Goal: Task Accomplishment & Management: Manage account settings

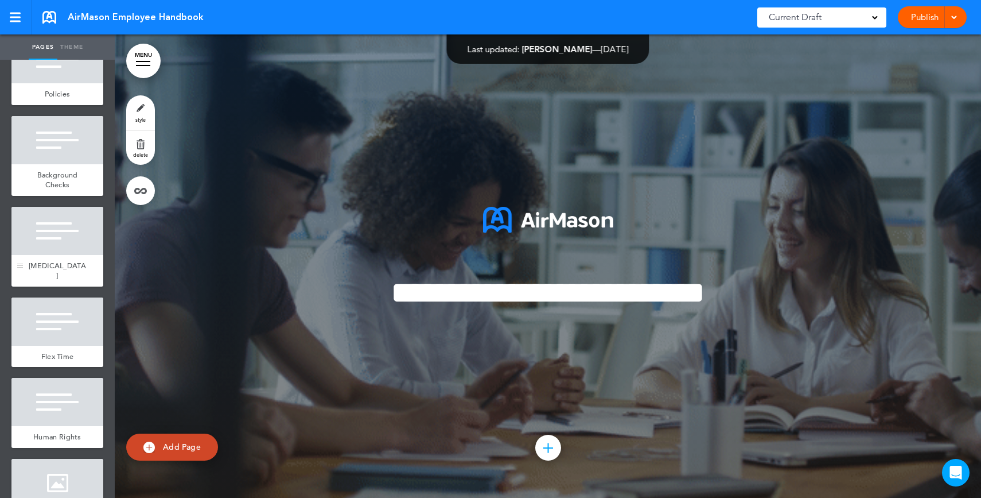
scroll to position [2226, 0]
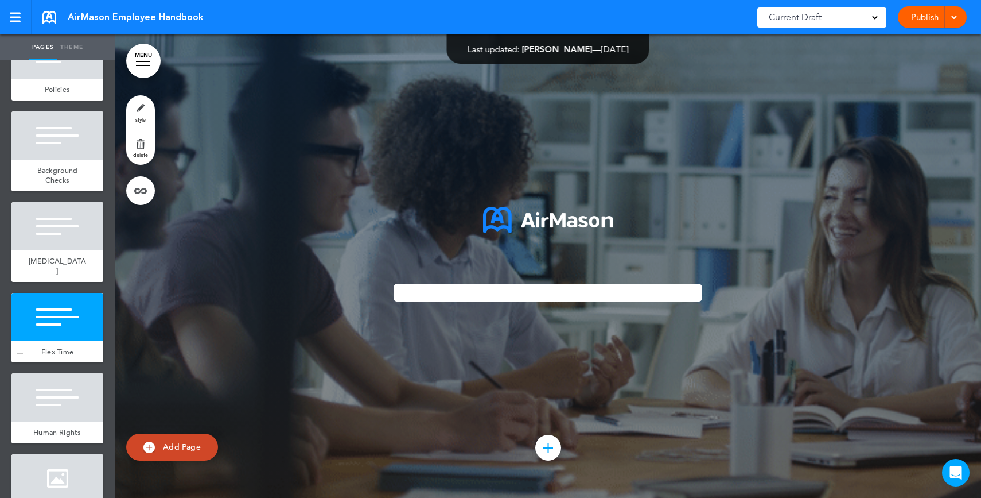
click at [51, 341] on div at bounding box center [57, 317] width 92 height 48
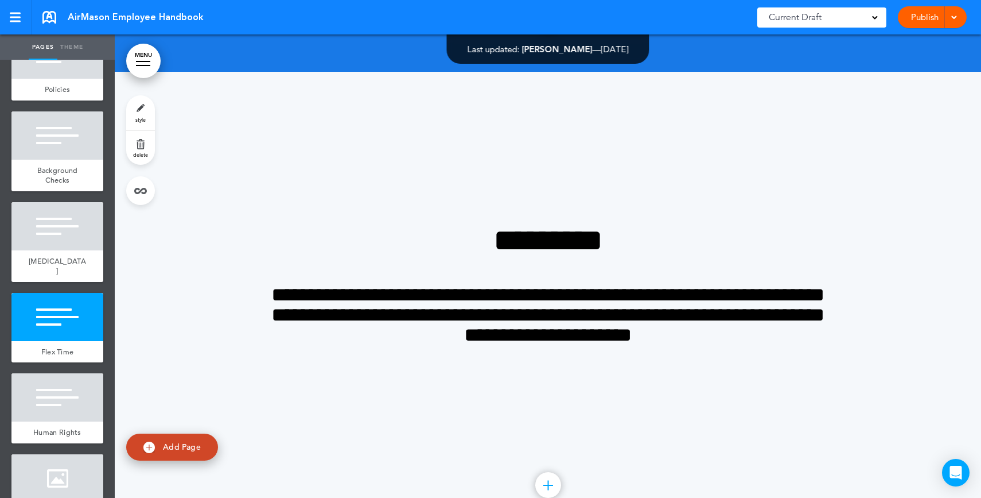
scroll to position [17611, 0]
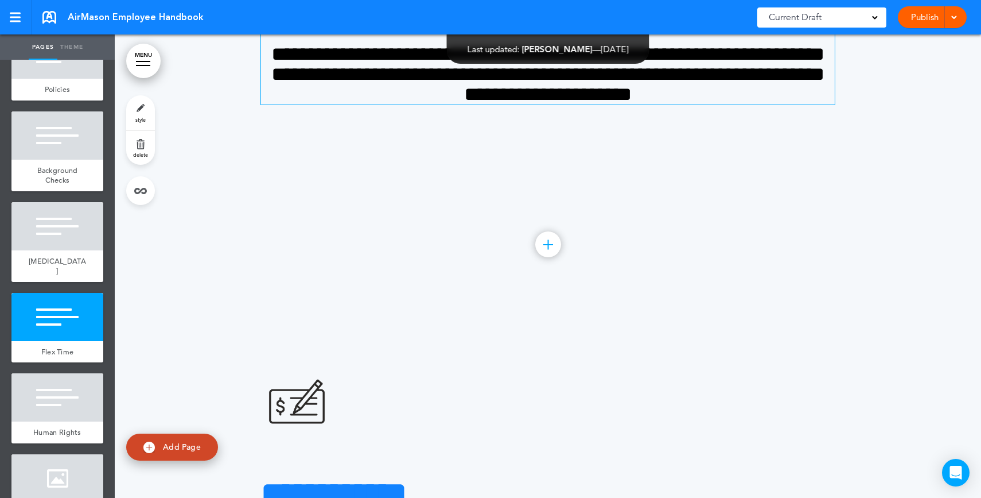
drag, startPoint x: 670, startPoint y: 300, endPoint x: 734, endPoint y: 300, distance: 63.7
click at [671, 104] on span "**********" at bounding box center [547, 74] width 553 height 60
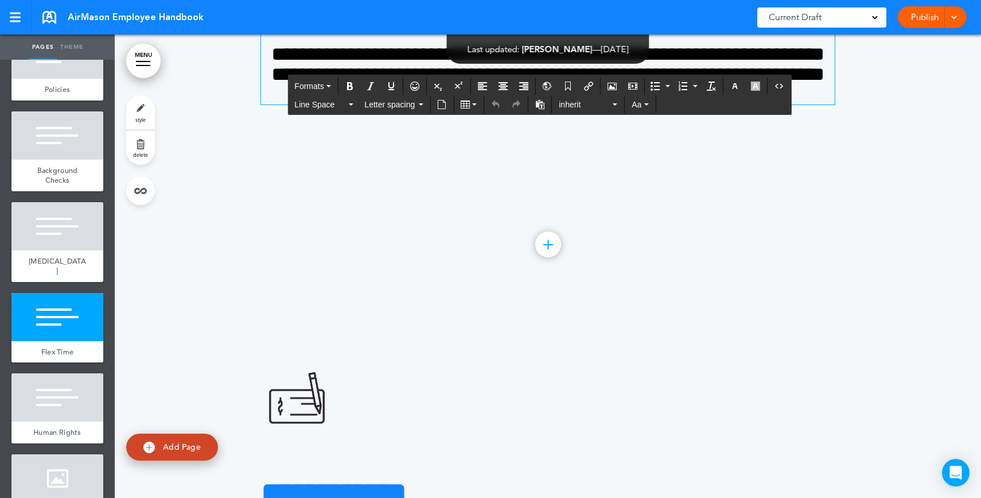
click at [745, 104] on h4 "**********" at bounding box center [548, 74] width 574 height 60
click at [138, 112] on link "style" at bounding box center [140, 112] width 29 height 34
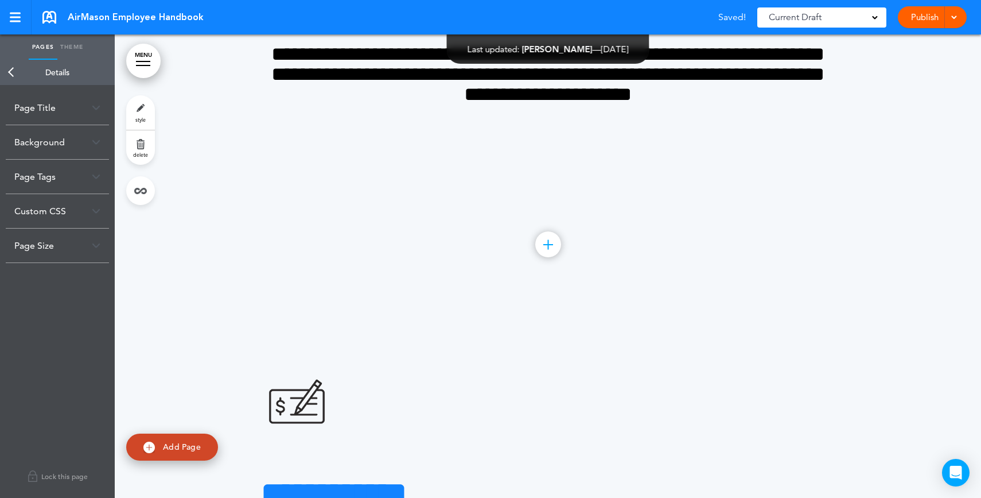
click at [51, 146] on div "Background" at bounding box center [57, 142] width 103 height 34
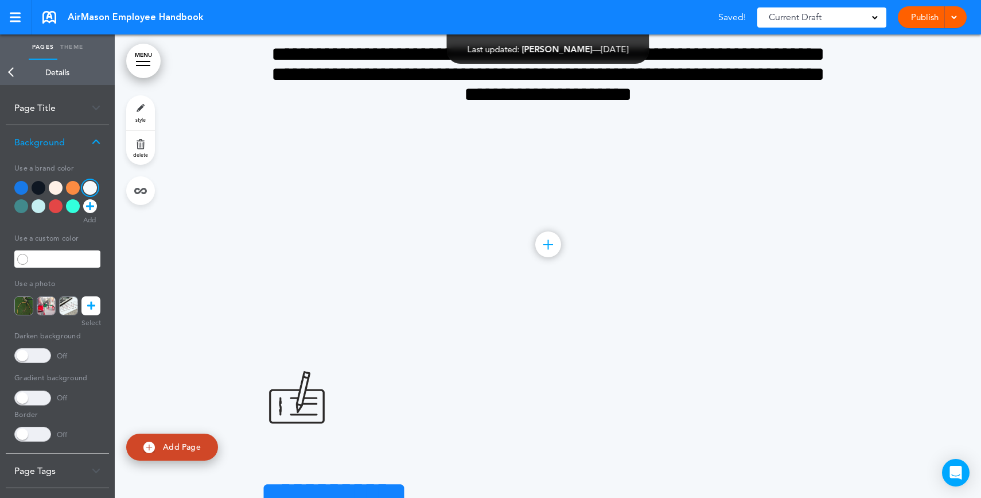
click at [20, 187] on div at bounding box center [21, 188] width 14 height 14
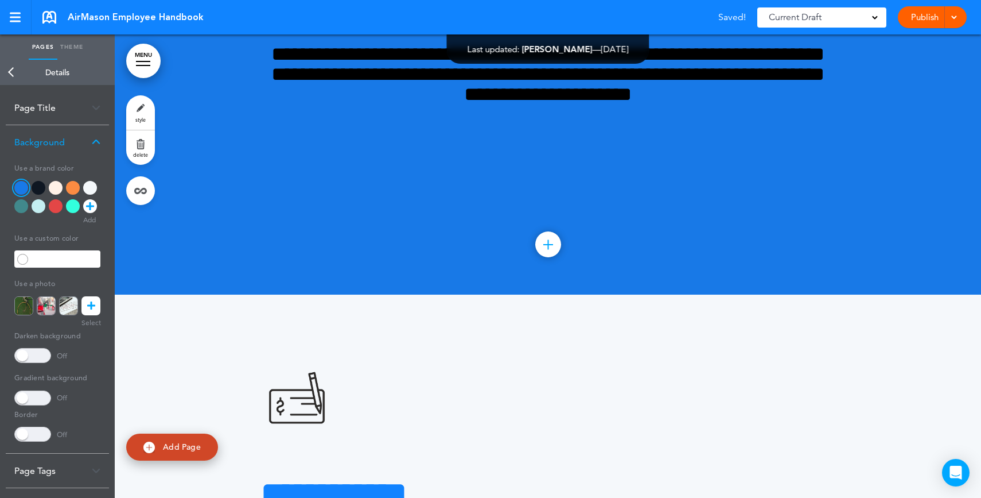
click at [21, 204] on div at bounding box center [21, 206] width 14 height 14
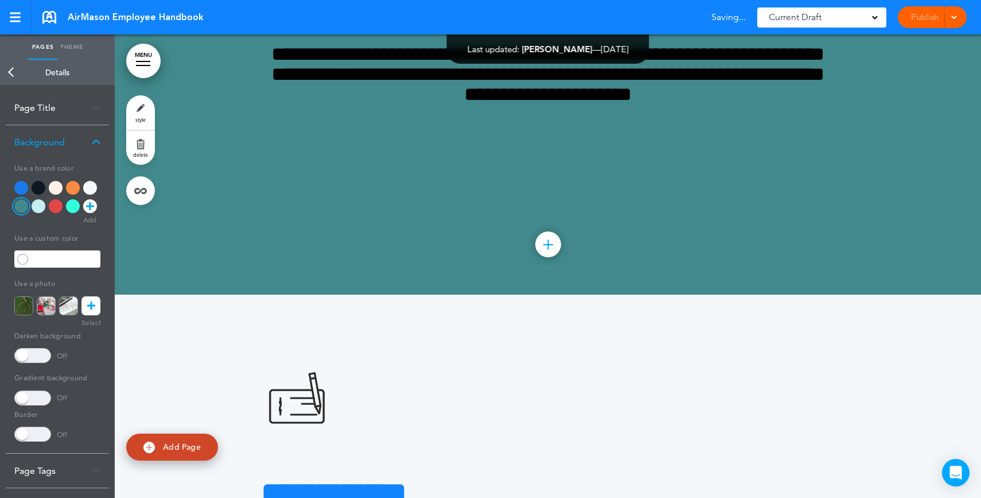
click at [34, 205] on div at bounding box center [39, 206] width 14 height 14
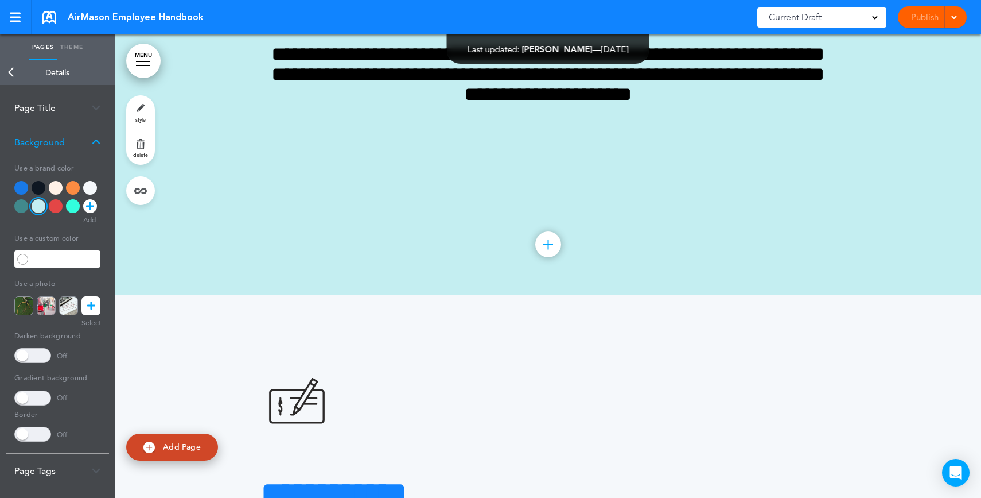
click at [54, 207] on div at bounding box center [56, 206] width 14 height 14
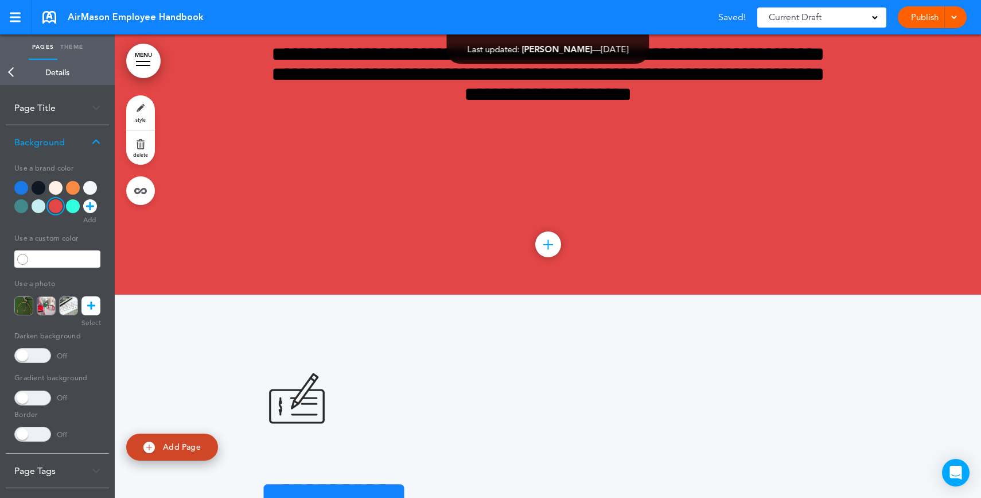
click at [90, 203] on icon at bounding box center [90, 206] width 8 height 14
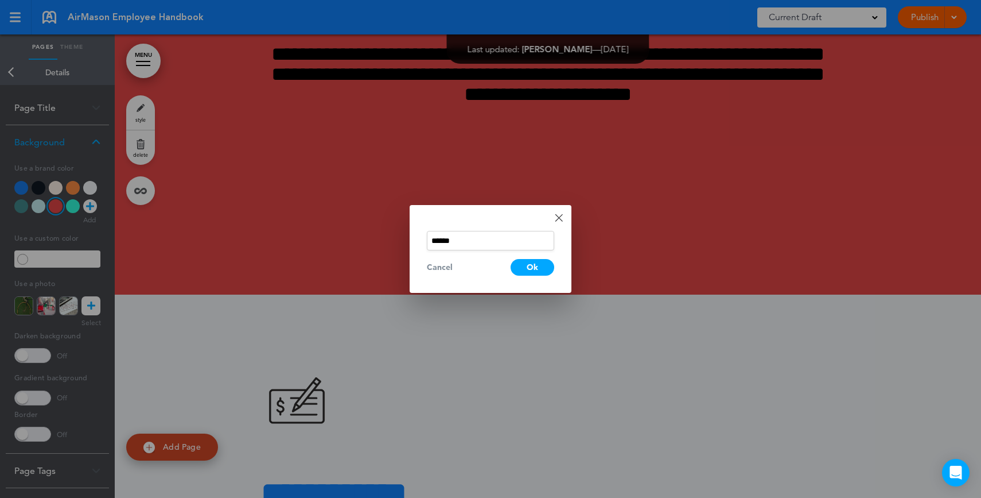
click at [558, 219] on link "Done" at bounding box center [559, 217] width 8 height 8
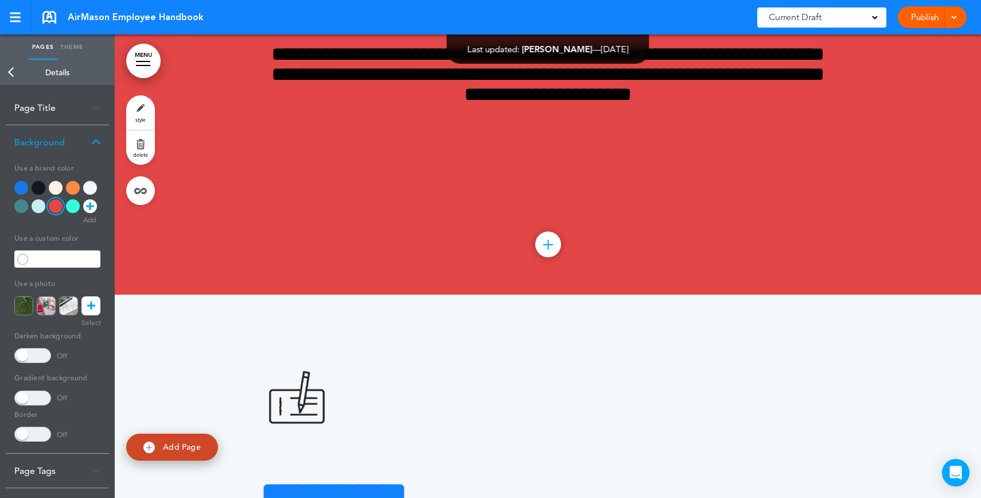
click at [96, 306] on link at bounding box center [90, 305] width 19 height 19
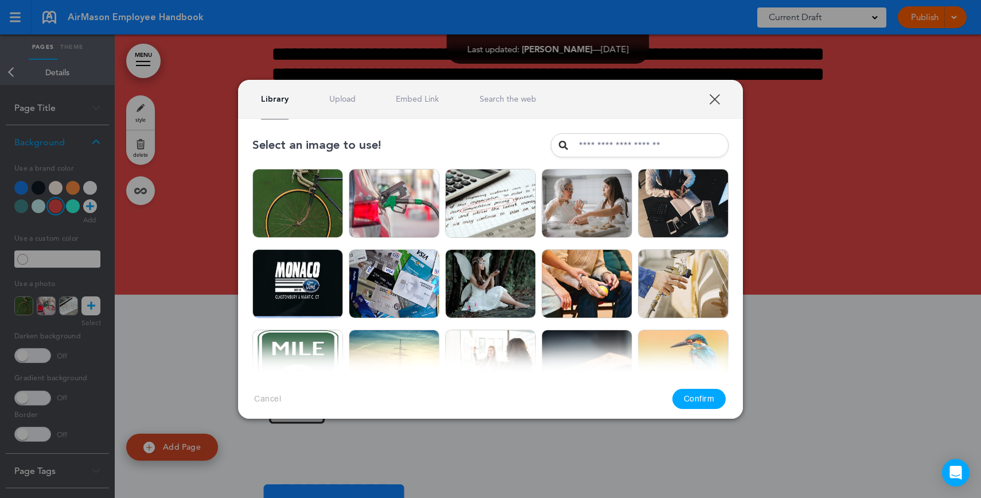
click at [351, 107] on div "Library Upload Embed Link Search the web" at bounding box center [490, 99] width 505 height 39
click at [349, 103] on link "Upload" at bounding box center [342, 99] width 26 height 11
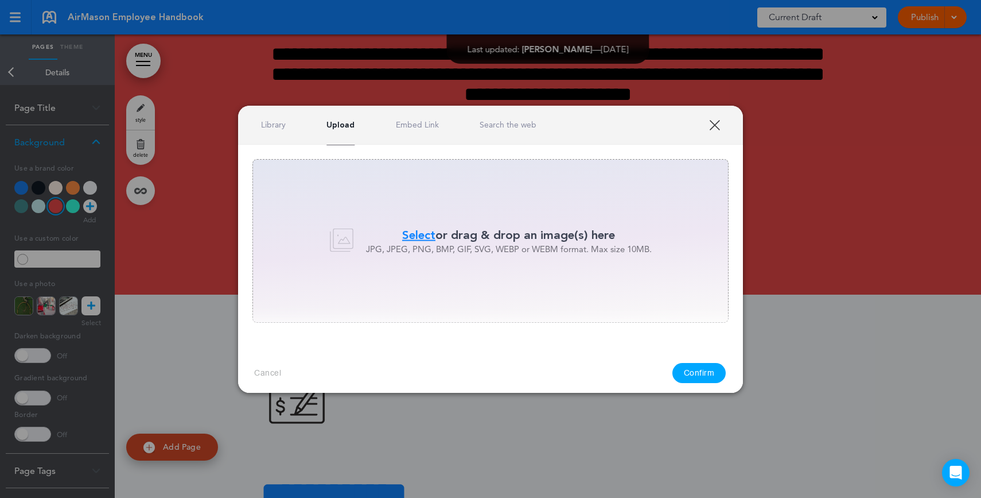
click at [525, 118] on div "Library Upload Embed Link Search the web" at bounding box center [490, 125] width 505 height 39
click at [523, 122] on link "Search the web" at bounding box center [508, 124] width 57 height 11
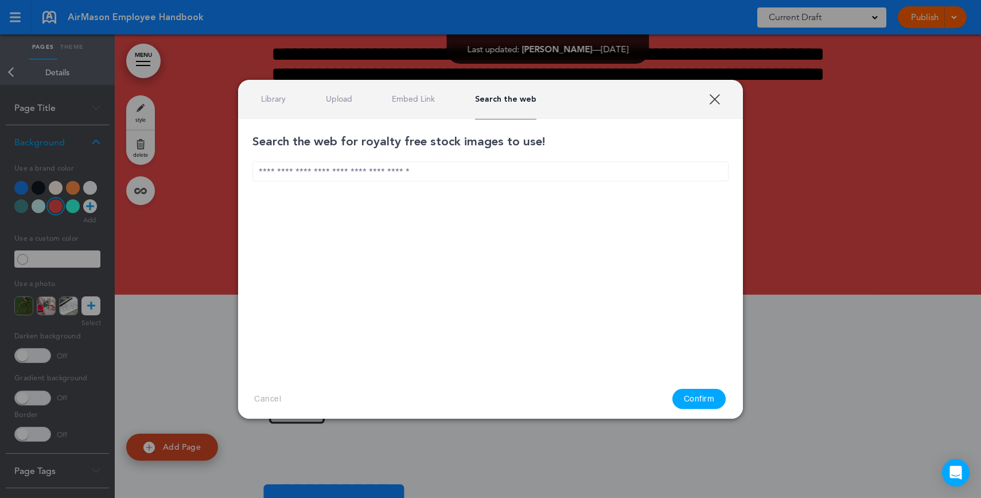
click at [429, 178] on input "text" at bounding box center [491, 171] width 476 height 20
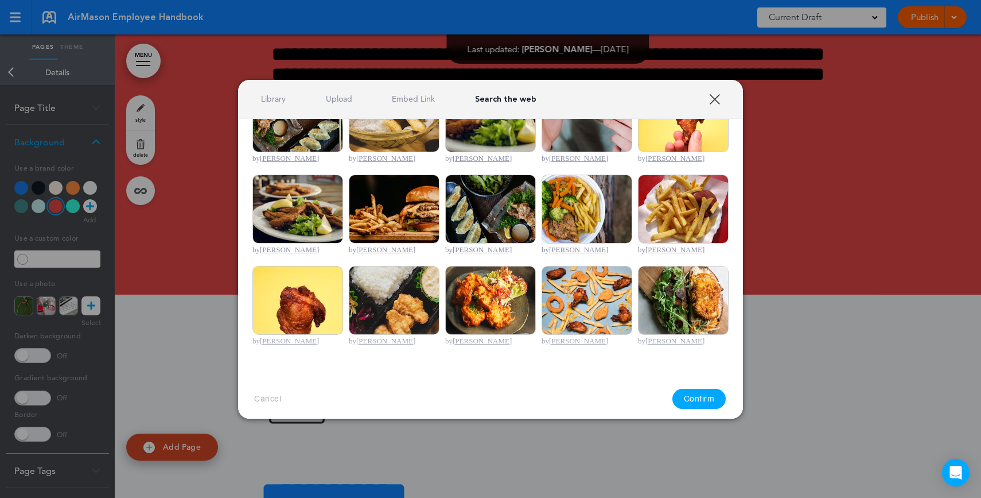
scroll to position [0, 0]
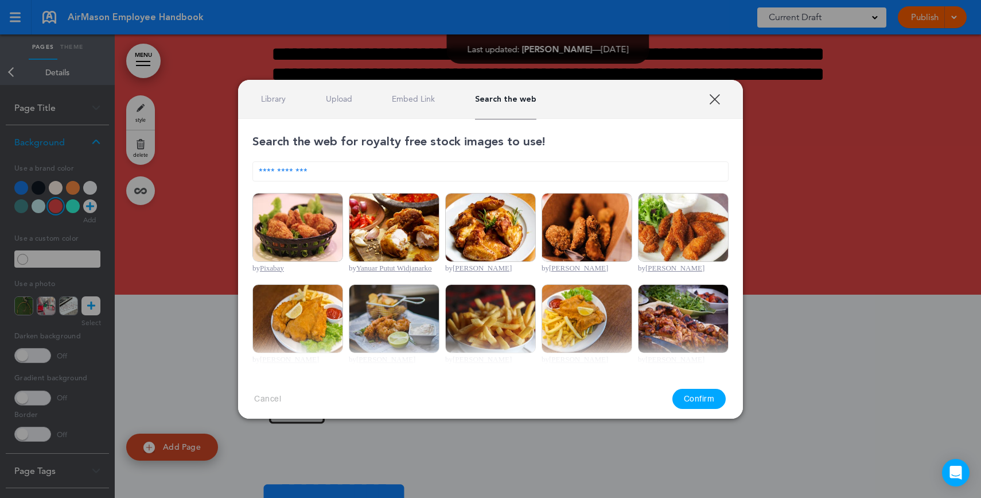
click at [339, 175] on input "**********" at bounding box center [491, 171] width 476 height 20
type input "*"
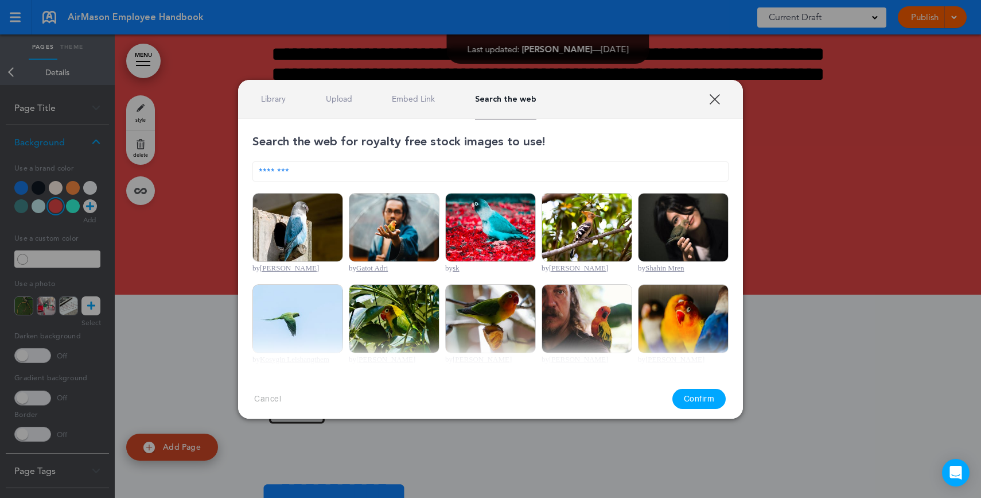
click at [293, 168] on input "********" at bounding box center [491, 171] width 476 height 20
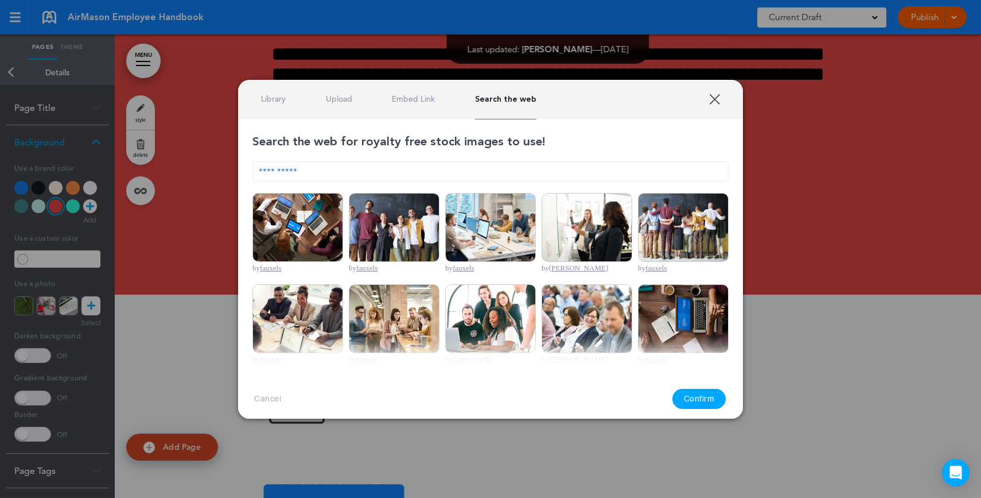
click at [399, 238] on img at bounding box center [394, 227] width 91 height 69
click at [689, 395] on button "Confirm" at bounding box center [700, 399] width 54 height 20
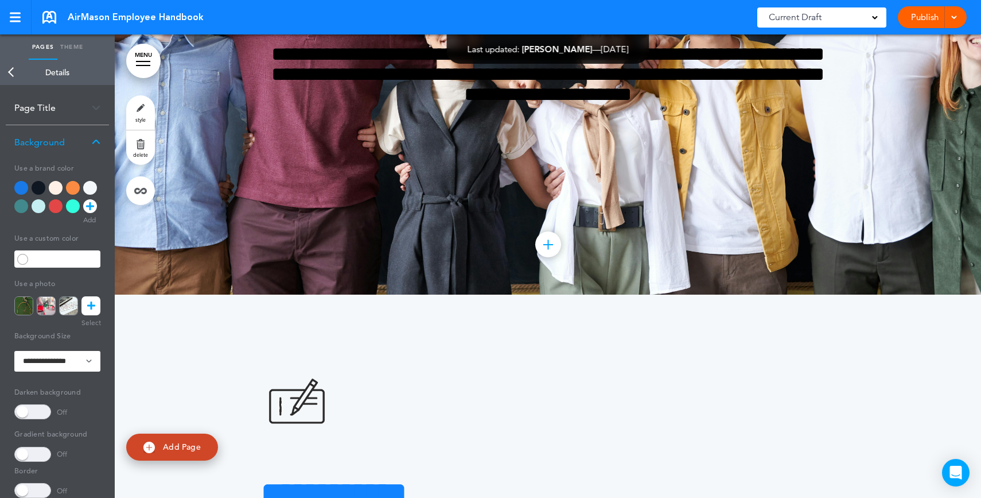
drag, startPoint x: 98, startPoint y: 308, endPoint x: 108, endPoint y: 306, distance: 10.4
click at [98, 308] on link at bounding box center [90, 305] width 19 height 19
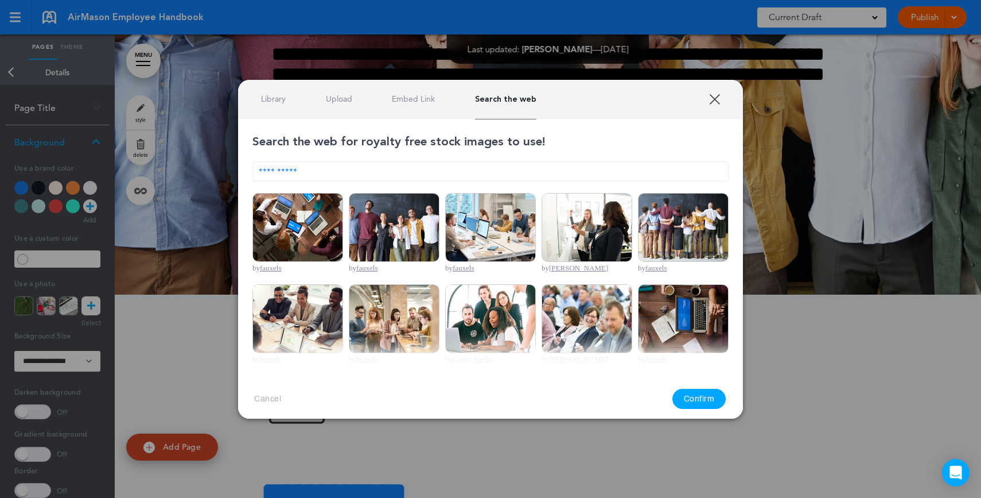
click at [379, 170] on input "**********" at bounding box center [491, 171] width 476 height 20
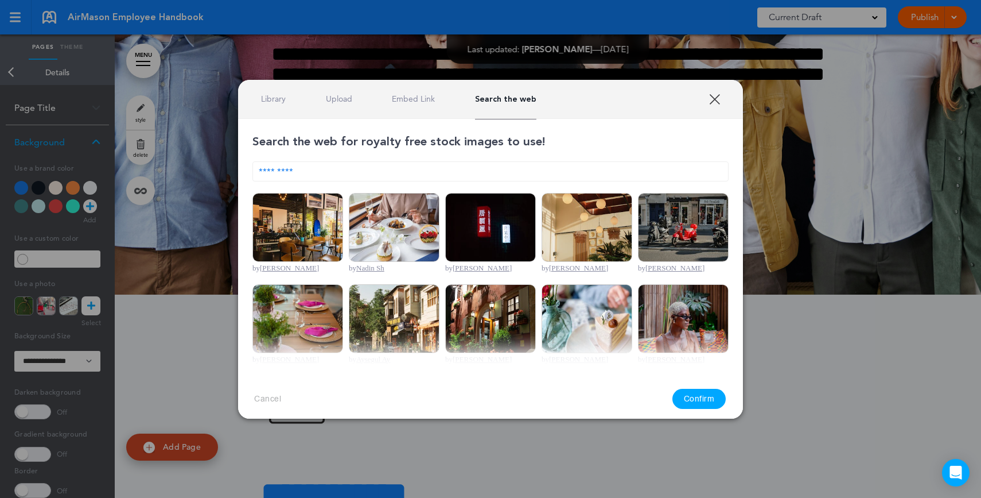
type input "*********"
click at [324, 251] on img at bounding box center [298, 227] width 91 height 69
click at [681, 390] on button "Confirm" at bounding box center [700, 399] width 54 height 20
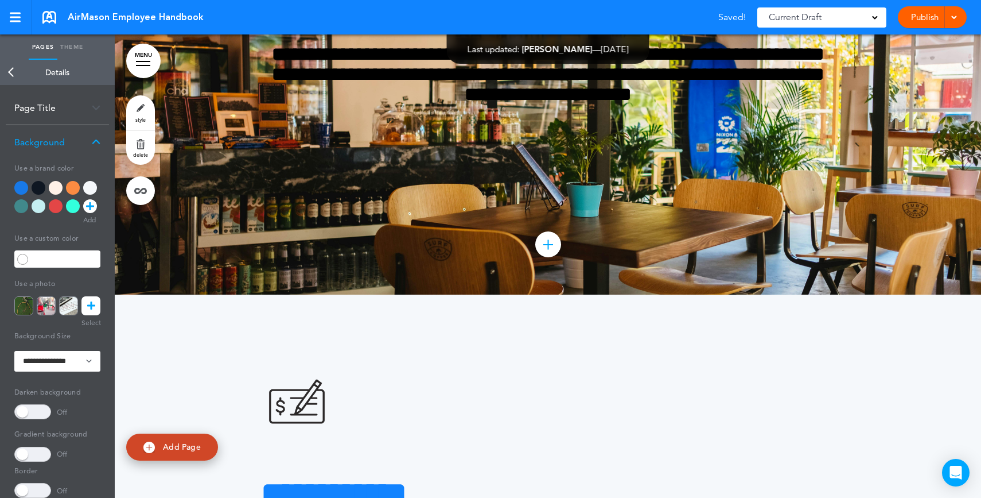
click at [95, 313] on link at bounding box center [90, 305] width 19 height 19
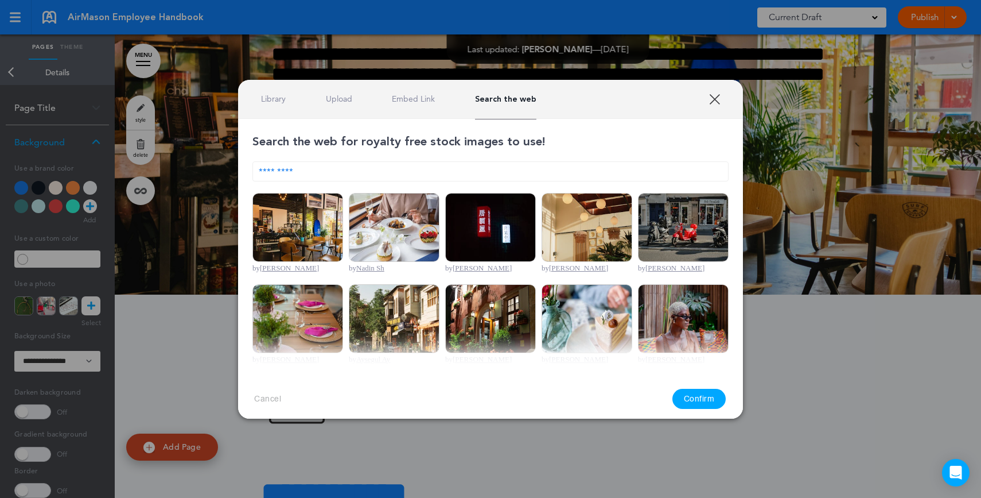
click at [331, 94] on link "Upload" at bounding box center [339, 99] width 26 height 11
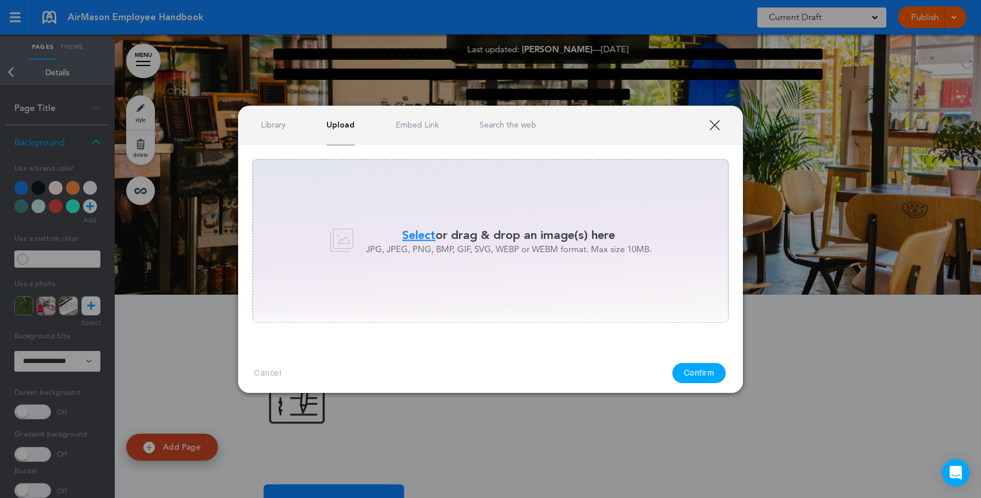
drag, startPoint x: 721, startPoint y: 125, endPoint x: 705, endPoint y: 122, distance: 16.9
click at [720, 125] on link "XXX" at bounding box center [714, 124] width 11 height 11
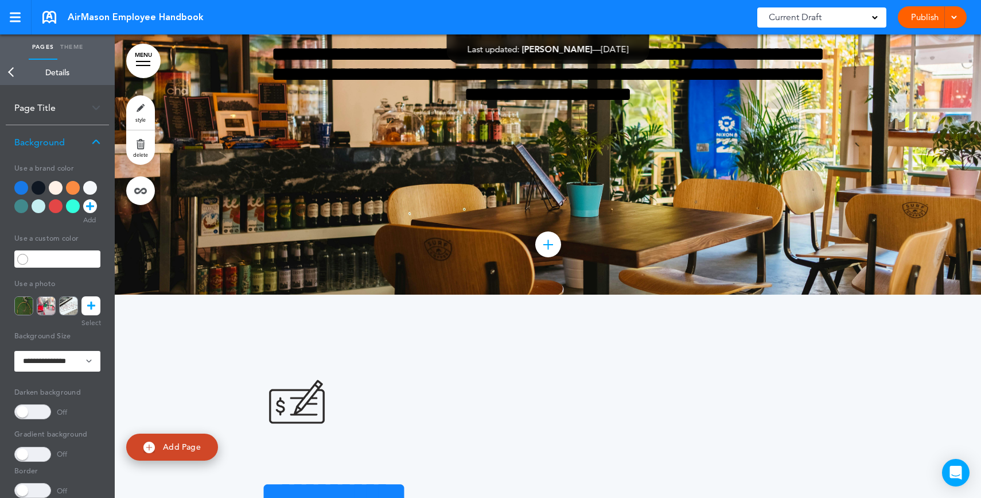
click at [91, 186] on div at bounding box center [90, 188] width 14 height 14
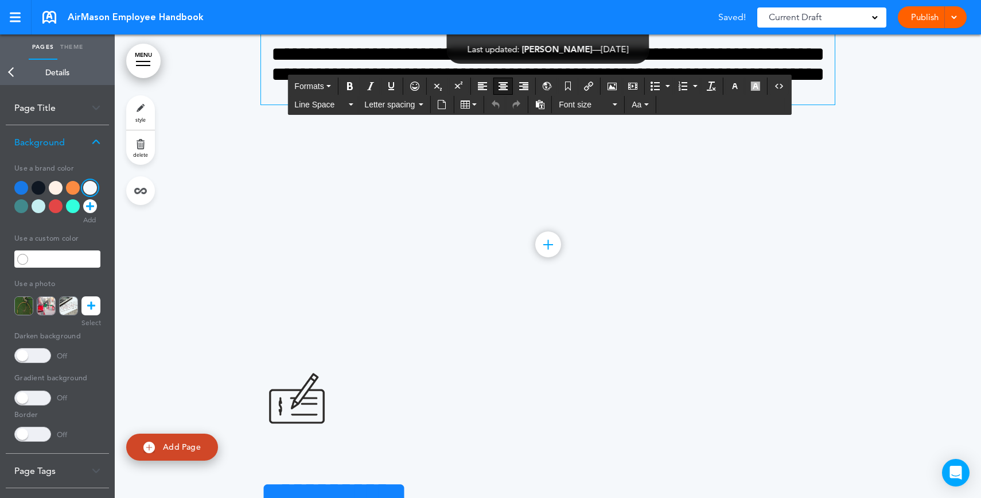
click at [509, 15] on span "*********" at bounding box center [549, 0] width 110 height 32
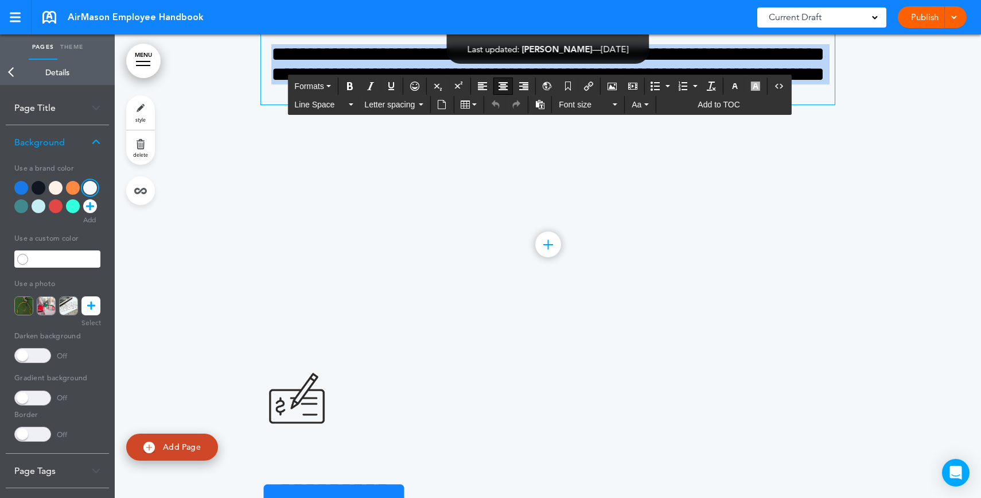
drag, startPoint x: 767, startPoint y: 306, endPoint x: 384, endPoint y: 190, distance: 400.7
click at [384, 104] on div "**********" at bounding box center [548, 44] width 574 height 121
click at [384, 15] on h1 "*********" at bounding box center [548, 0] width 574 height 32
drag, startPoint x: 352, startPoint y: 207, endPoint x: 712, endPoint y: 294, distance: 370.3
click at [709, 104] on div "**********" at bounding box center [548, 44] width 574 height 121
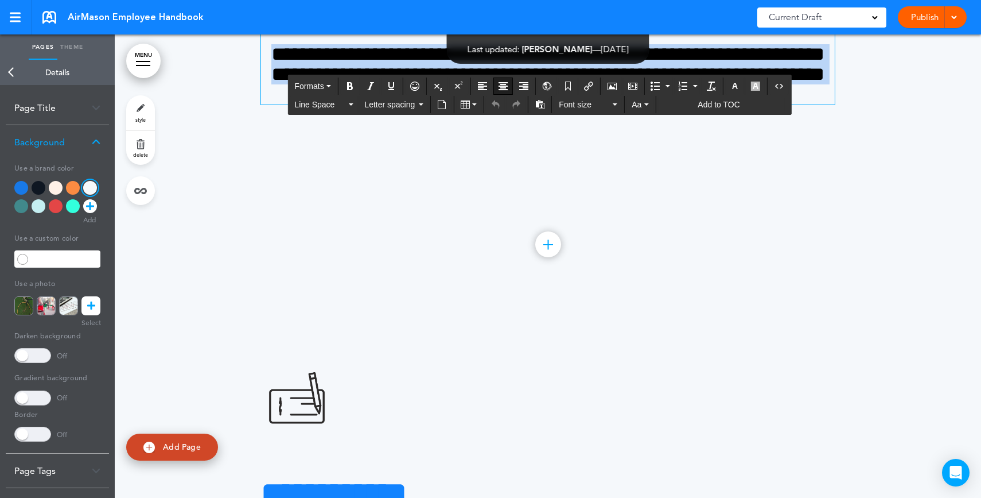
click at [712, 104] on span "**********" at bounding box center [547, 74] width 553 height 60
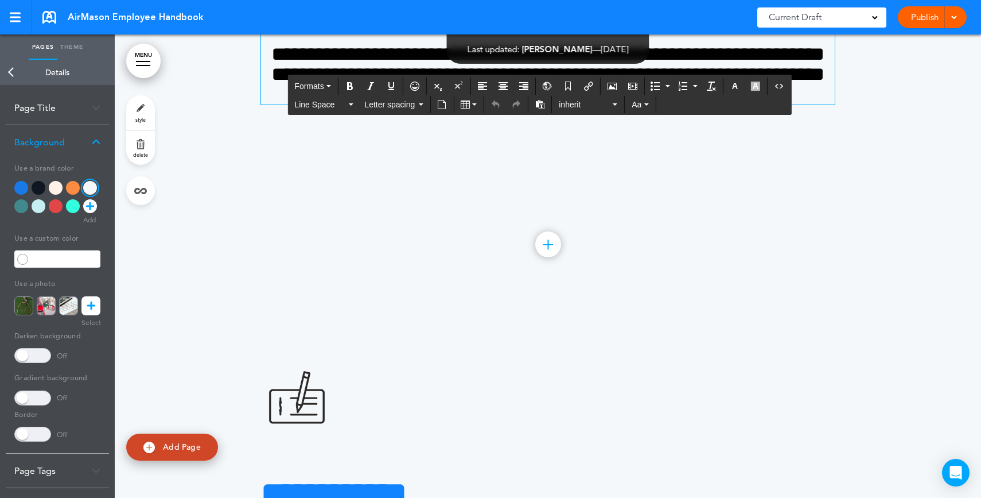
click at [926, 24] on div "Publish Publish Preview Draft" at bounding box center [932, 17] width 69 height 22
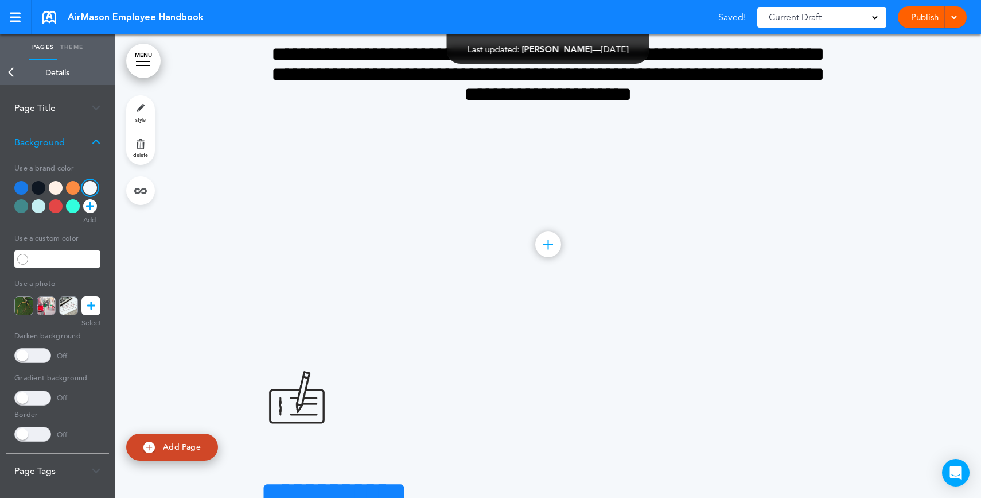
click at [918, 18] on link "Publish" at bounding box center [925, 17] width 36 height 22
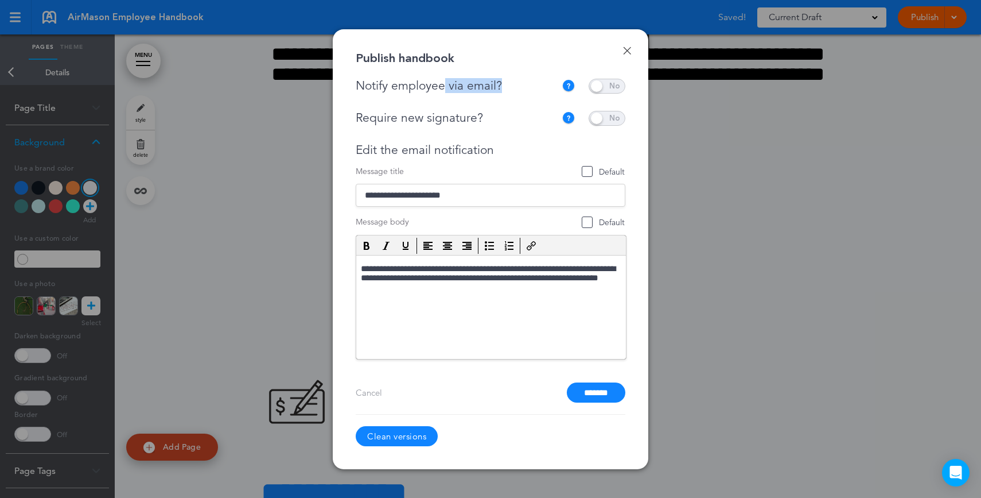
drag, startPoint x: 500, startPoint y: 80, endPoint x: 440, endPoint y: 123, distance: 73.6
click at [445, 84] on div "Notify employee via email?" at bounding box center [459, 86] width 206 height 14
click at [617, 397] on input "*******" at bounding box center [596, 392] width 59 height 20
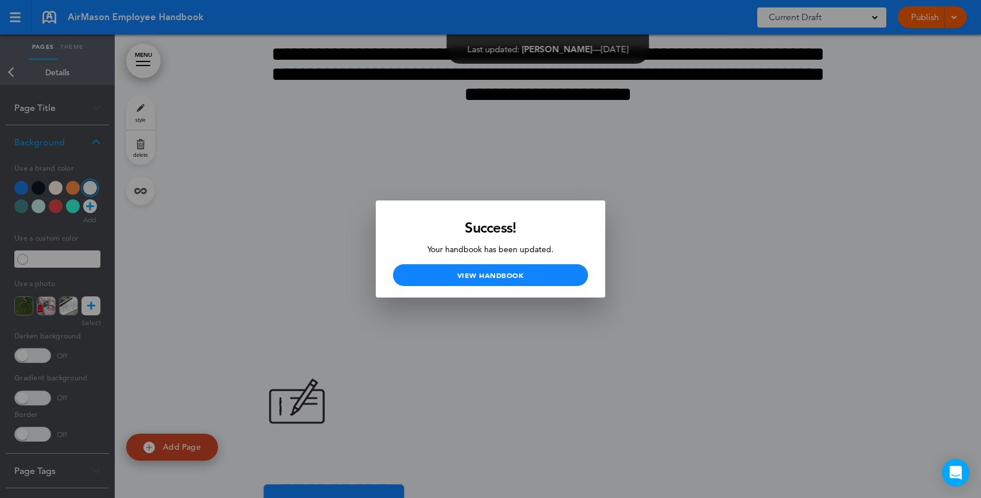
drag, startPoint x: 686, startPoint y: 170, endPoint x: 688, endPoint y: 259, distance: 89.0
click at [686, 170] on div at bounding box center [490, 249] width 981 height 498
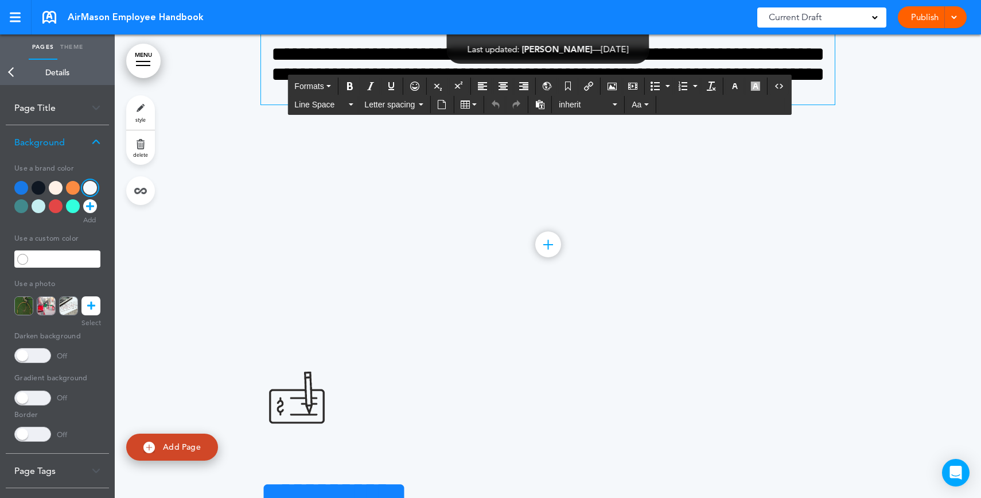
click at [696, 104] on span "**********" at bounding box center [547, 74] width 553 height 60
click at [737, 104] on h4 "**********" at bounding box center [548, 74] width 574 height 60
click at [145, 114] on link "style" at bounding box center [140, 112] width 29 height 34
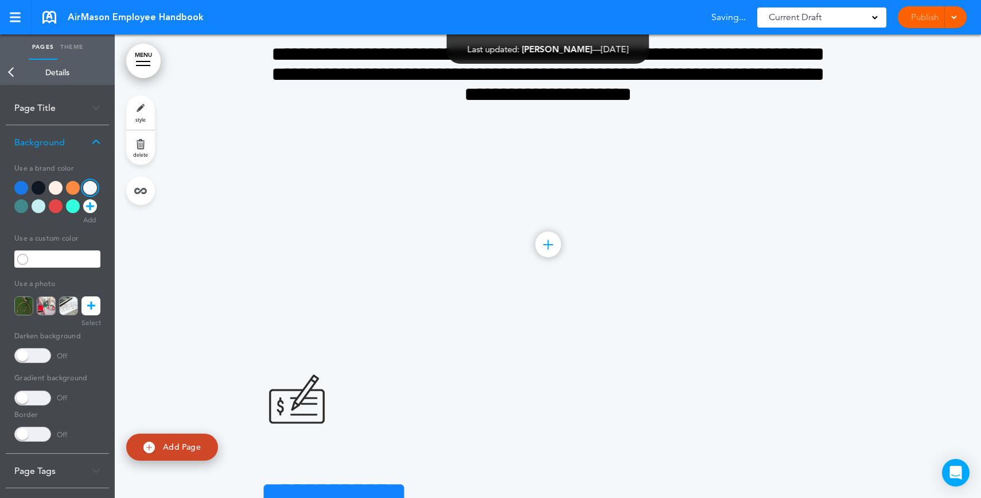
click at [145, 114] on link "style" at bounding box center [140, 112] width 29 height 34
click at [83, 304] on link at bounding box center [90, 305] width 19 height 19
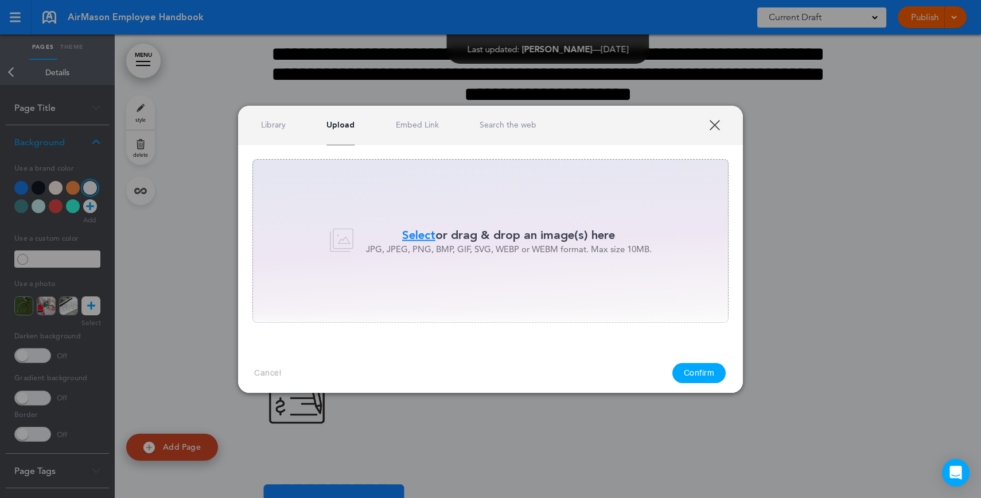
click at [720, 122] on link "XXX" at bounding box center [714, 124] width 11 height 11
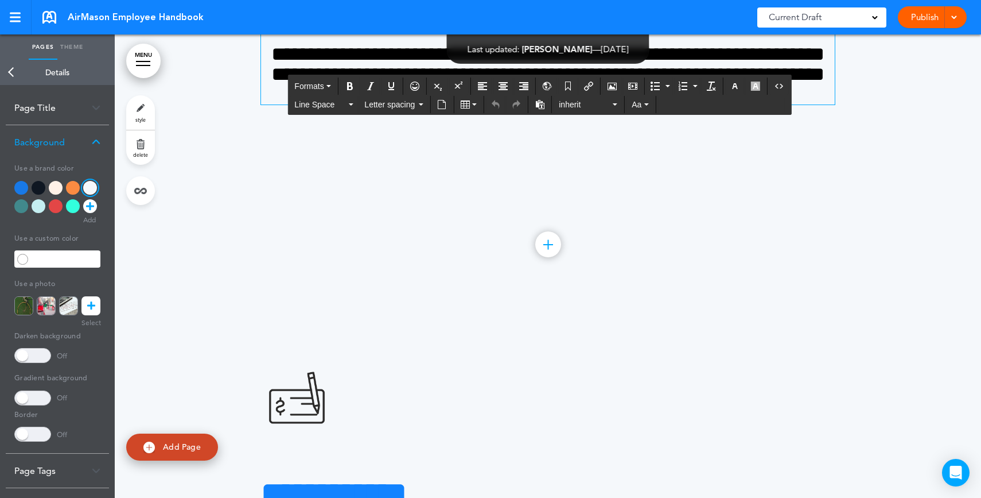
click at [778, 104] on span "**********" at bounding box center [547, 74] width 553 height 60
click at [764, 104] on h4 "**********" at bounding box center [548, 74] width 574 height 60
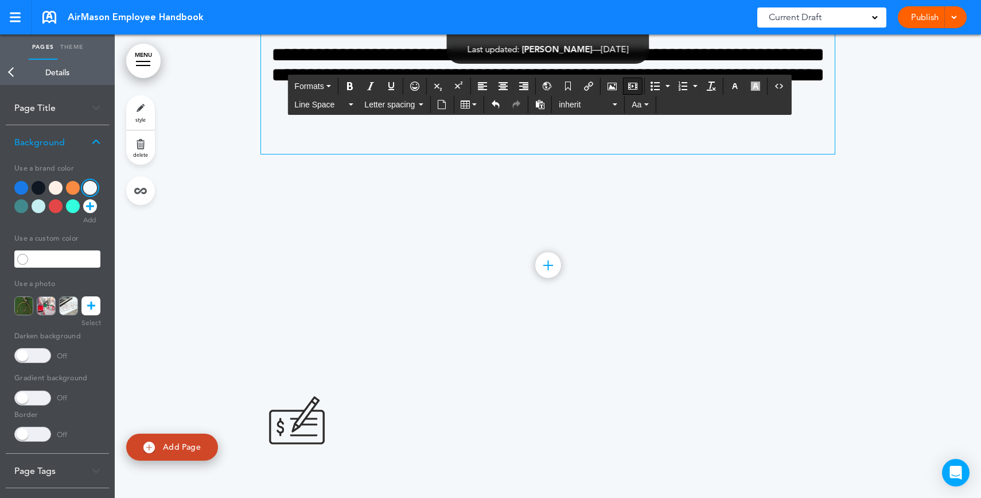
click at [638, 92] on button "Insert/edit media" at bounding box center [633, 86] width 18 height 16
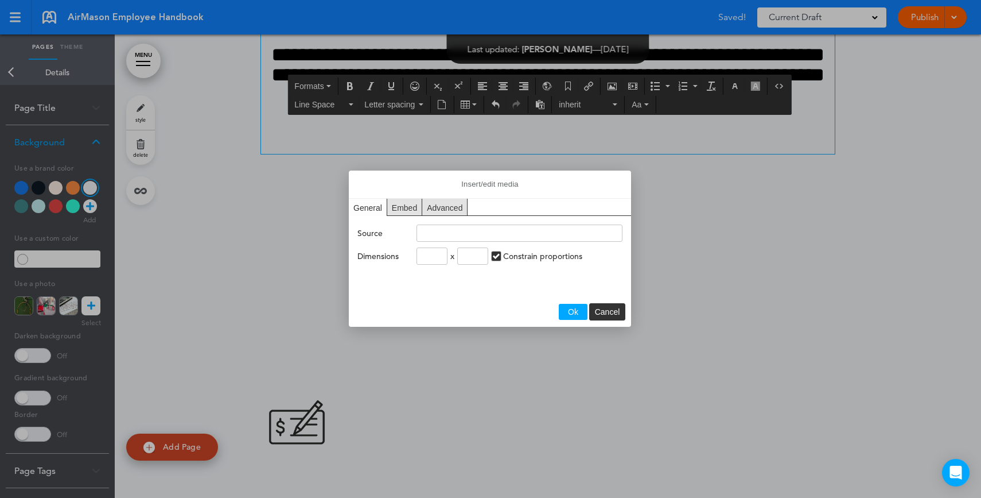
type input "**********"
type input "***"
drag, startPoint x: 605, startPoint y: 310, endPoint x: 581, endPoint y: 311, distance: 24.1
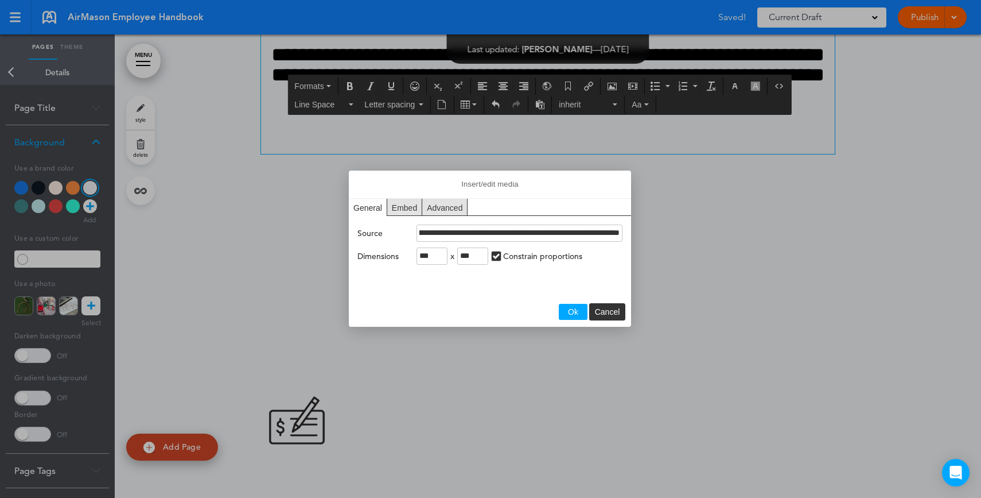
click at [581, 311] on div "Ok Cancel" at bounding box center [490, 311] width 282 height 29
click at [581, 311] on button "Ok" at bounding box center [573, 312] width 29 height 16
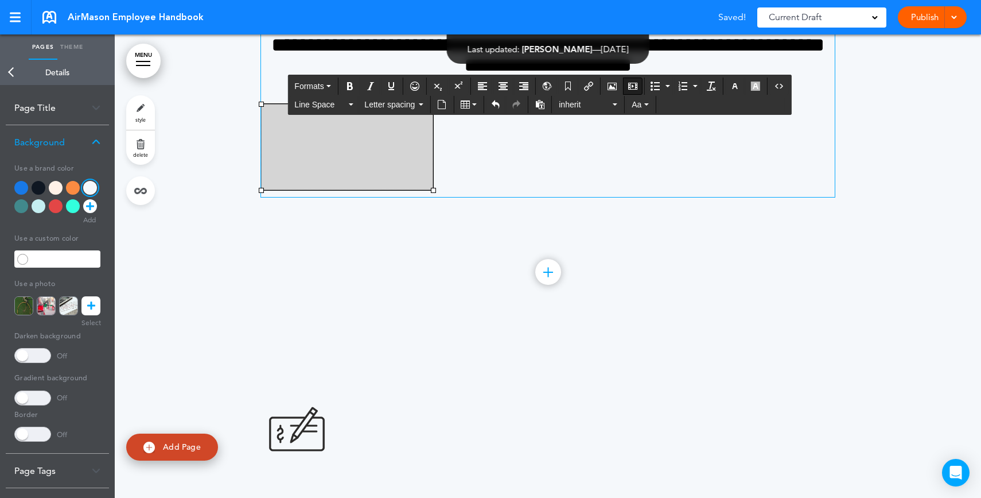
scroll to position [17591, 0]
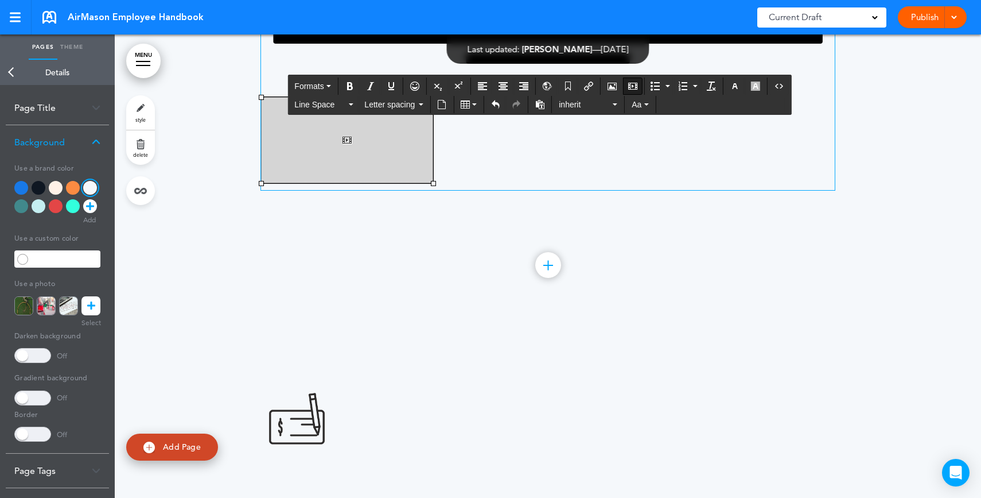
drag, startPoint x: 492, startPoint y: 336, endPoint x: 498, endPoint y: 334, distance: 6.7
click at [494, 190] on p at bounding box center [548, 143] width 574 height 93
click at [549, 190] on p at bounding box center [548, 143] width 574 height 93
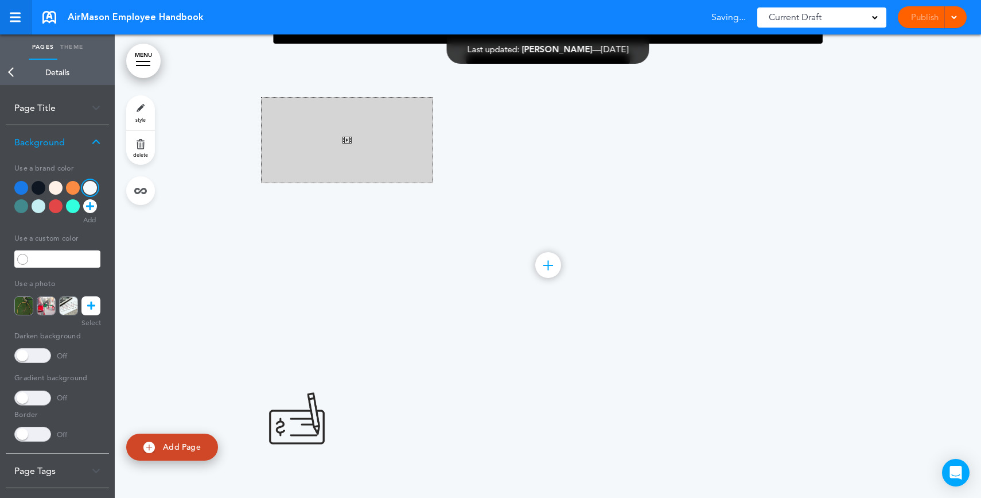
click at [20, 18] on div at bounding box center [15, 18] width 10 height 10
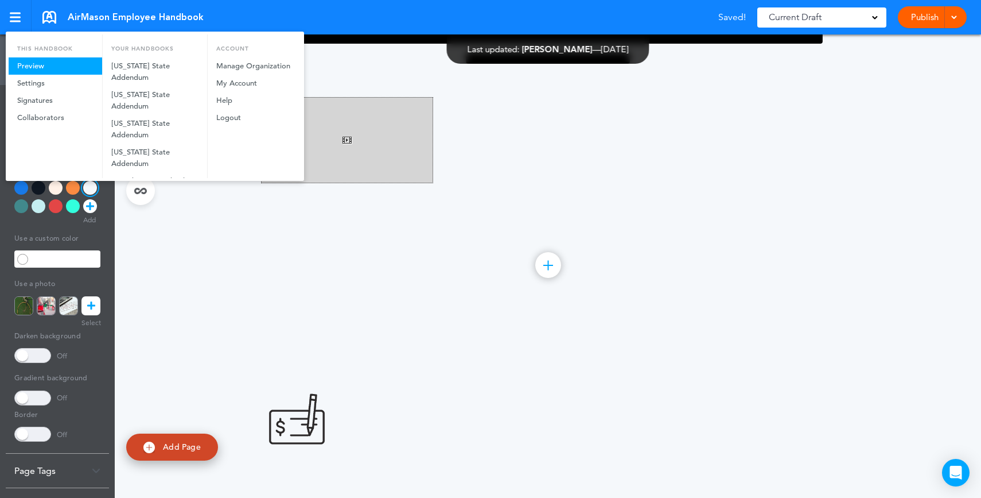
click at [26, 68] on link "Preview" at bounding box center [56, 65] width 94 height 17
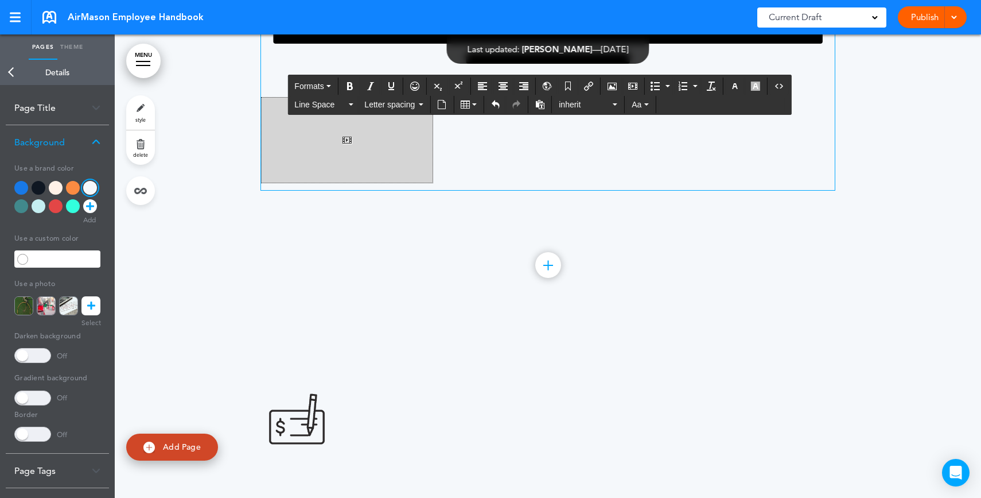
click at [417, 190] on p at bounding box center [548, 143] width 574 height 93
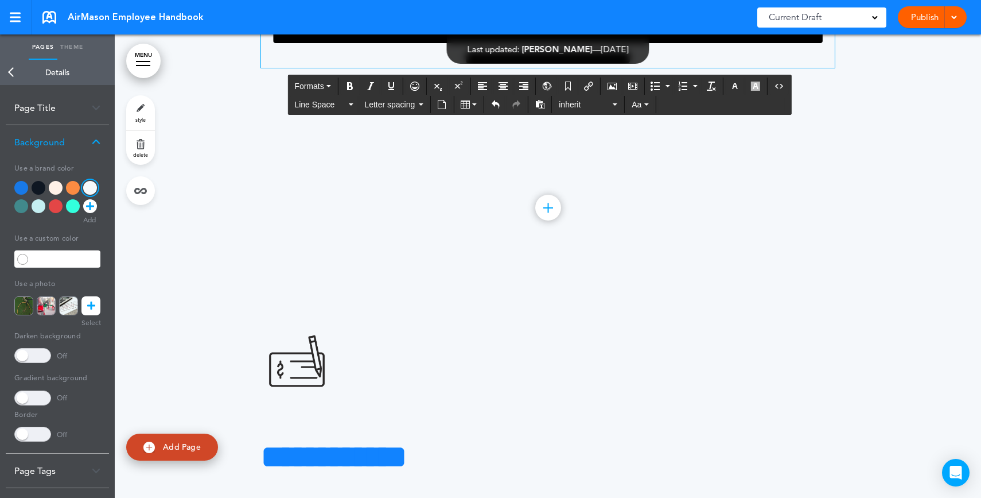
scroll to position [17504, 0]
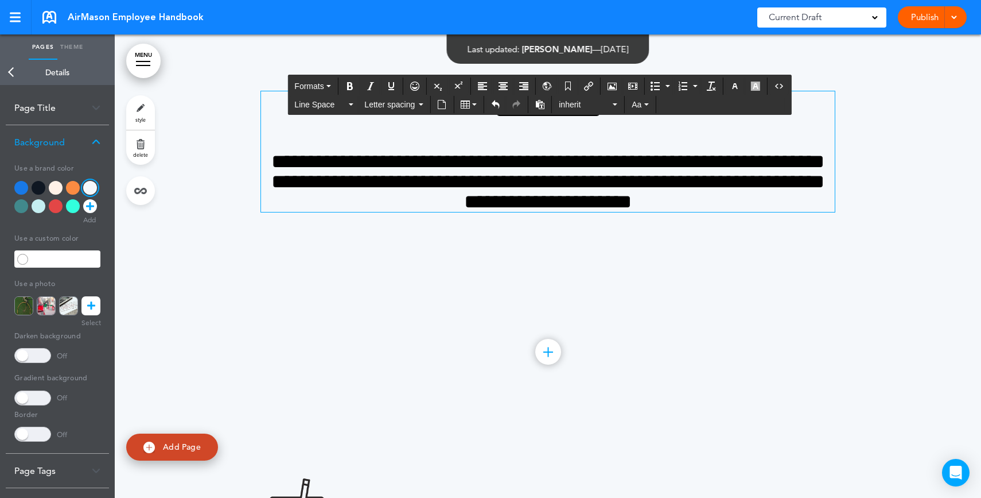
click at [18, 72] on link "Back" at bounding box center [11, 72] width 23 height 25
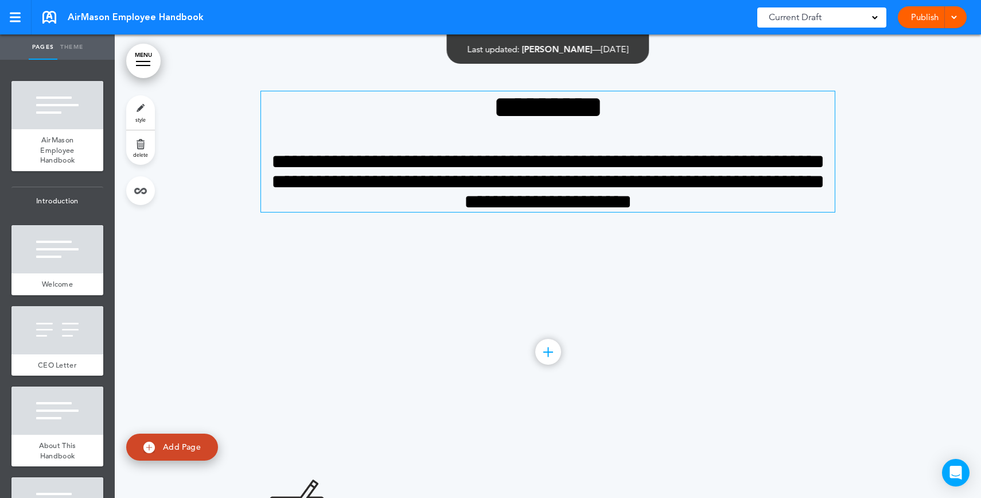
click at [80, 238] on div at bounding box center [57, 249] width 92 height 48
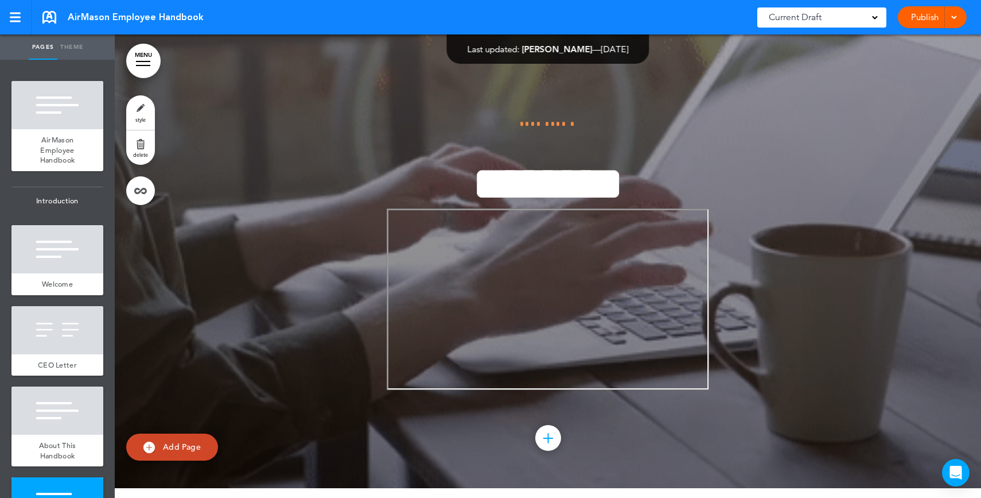
scroll to position [2043, 0]
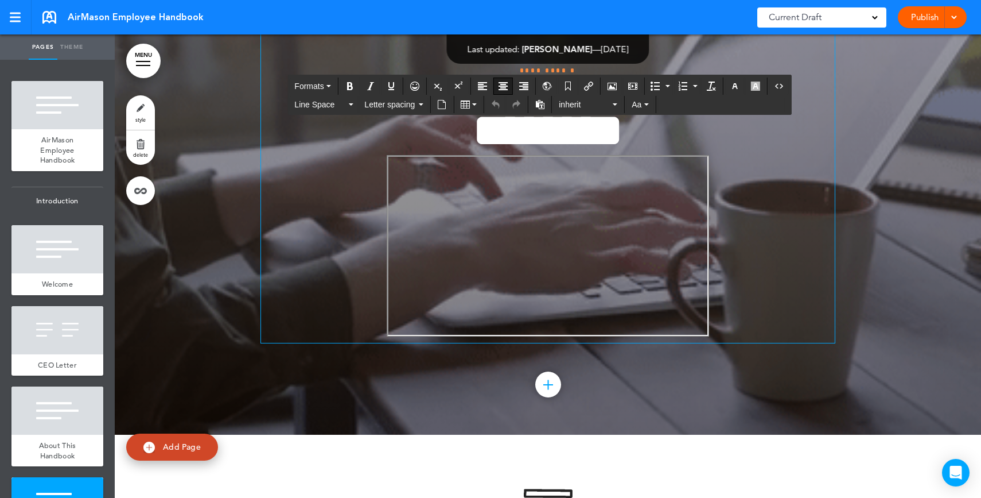
click at [743, 262] on p "﻿" at bounding box center [548, 249] width 574 height 188
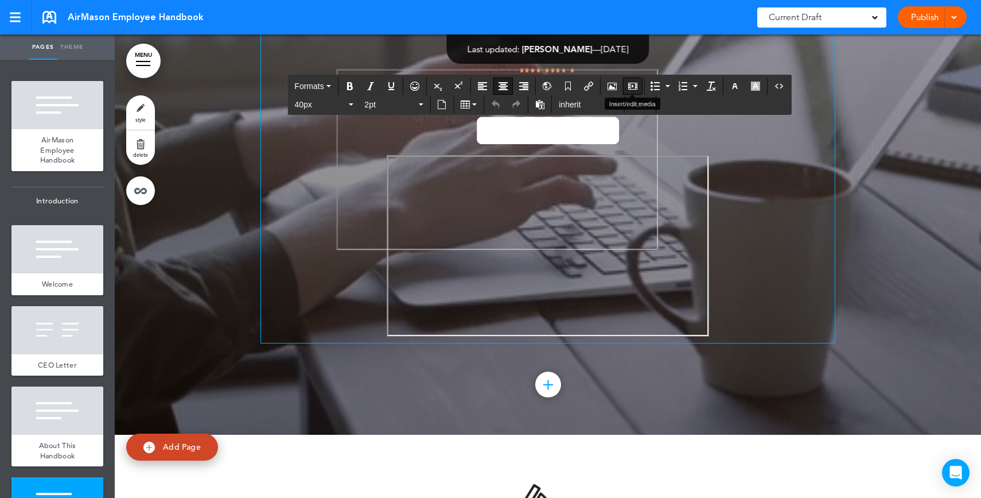
click at [635, 85] on icon "Insert/edit media" at bounding box center [632, 85] width 9 height 9
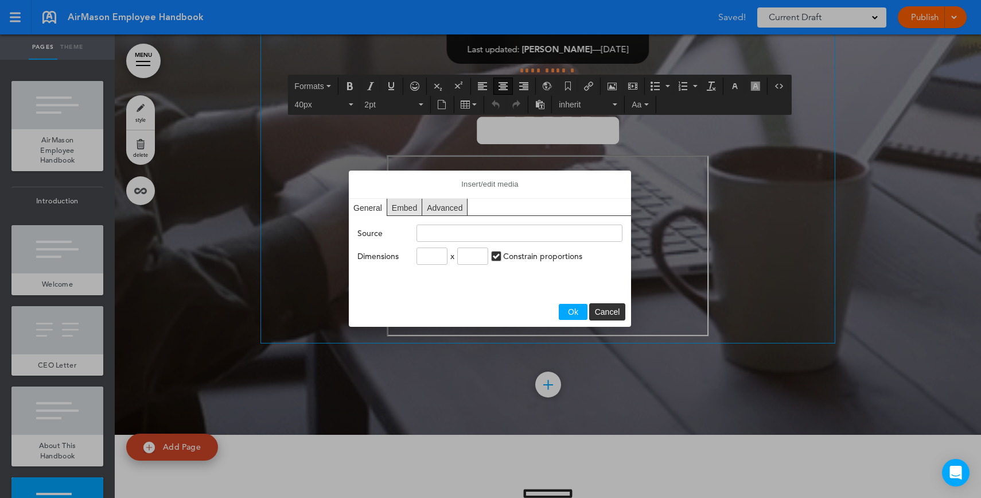
click at [762, 291] on div at bounding box center [490, 249] width 981 height 498
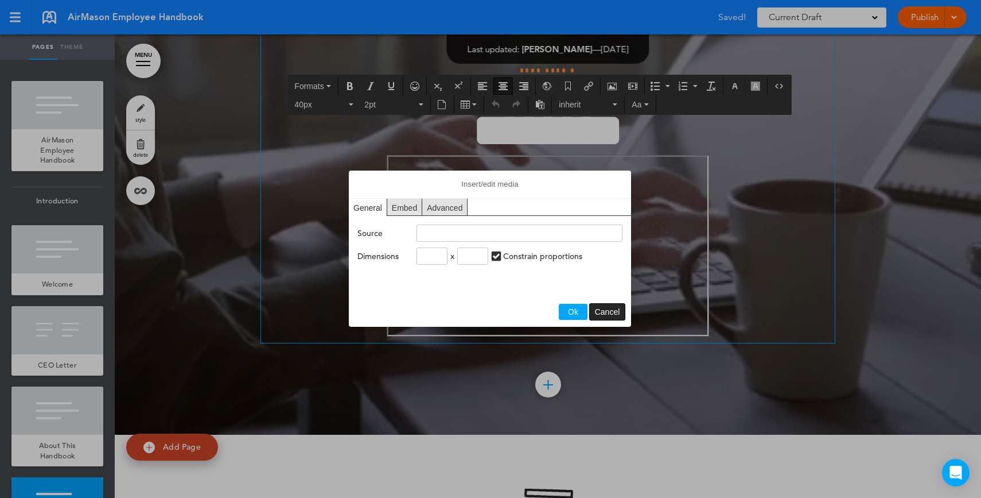
click at [602, 309] on span "Cancel" at bounding box center [607, 311] width 25 height 9
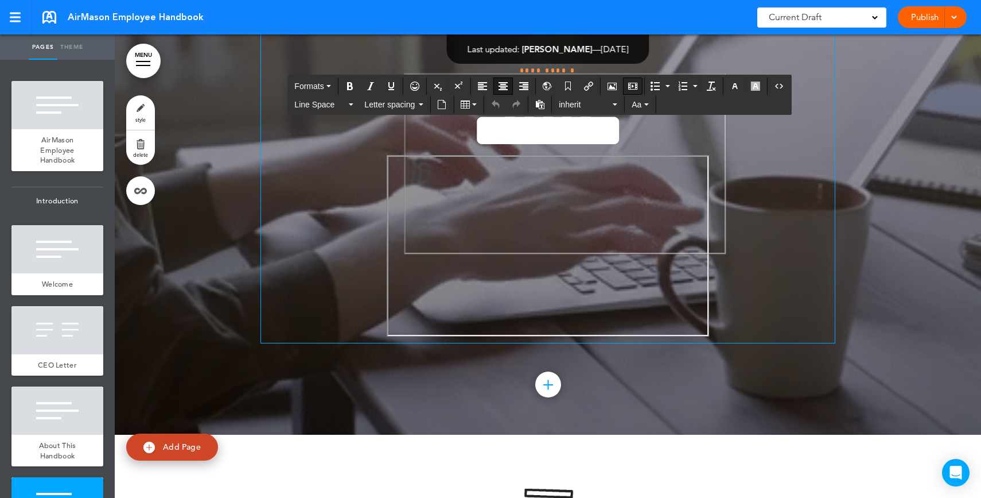
click at [640, 89] on button "Insert/edit media" at bounding box center [633, 86] width 18 height 16
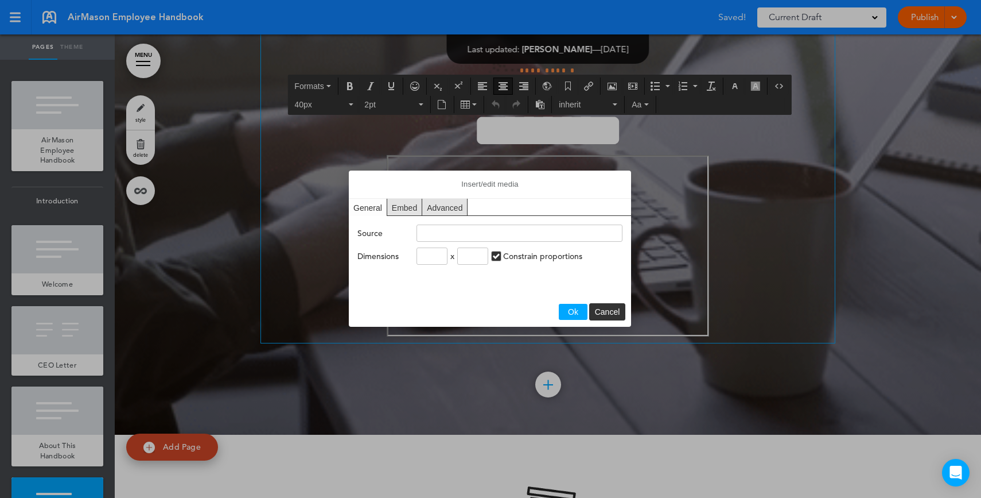
click at [618, 307] on span "Cancel" at bounding box center [607, 311] width 25 height 9
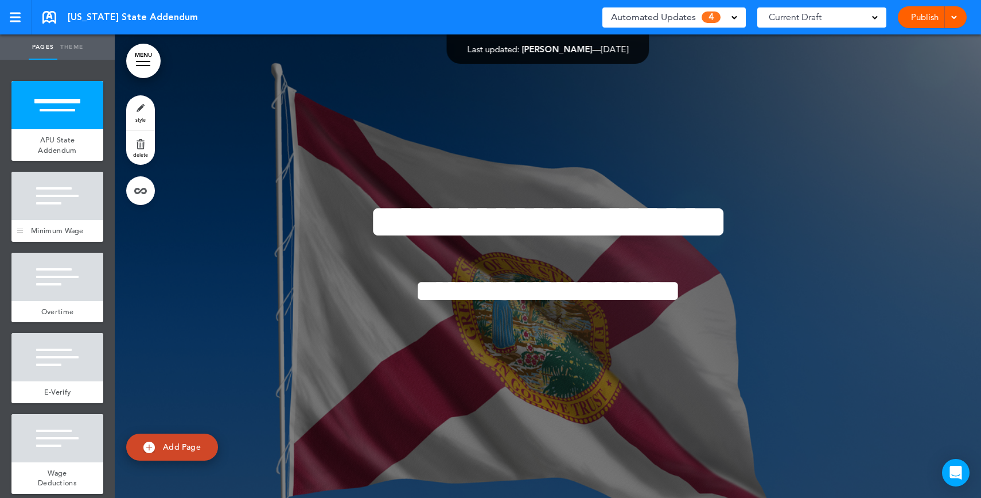
click at [53, 227] on span "Minimum Wage" at bounding box center [57, 231] width 53 height 10
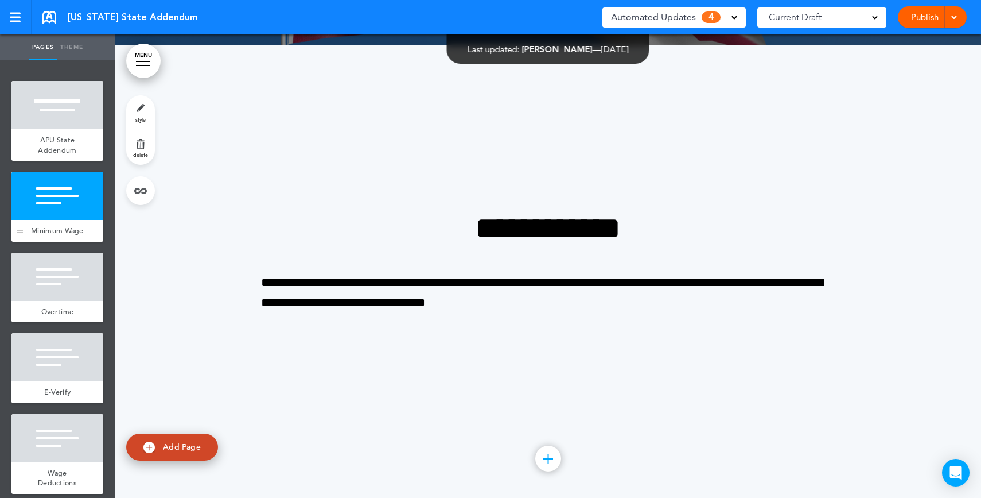
scroll to position [463, 0]
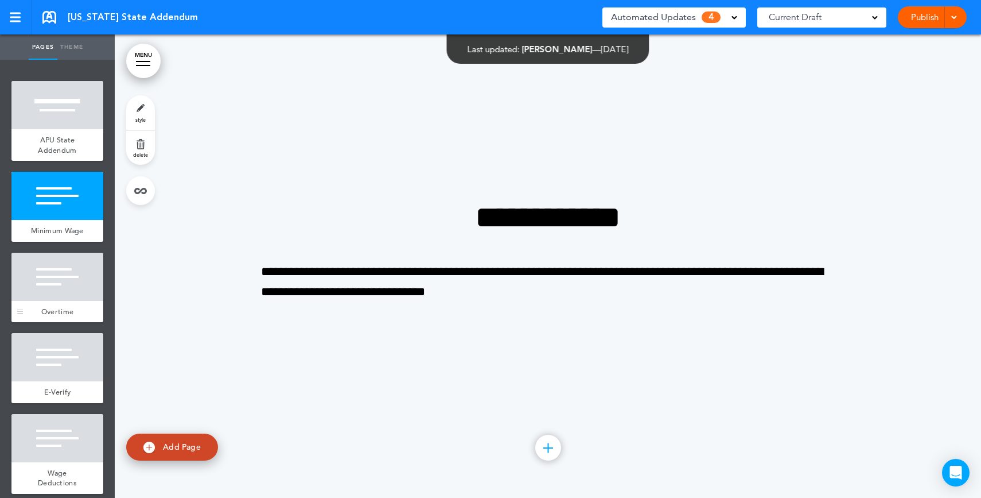
click at [51, 283] on div at bounding box center [57, 277] width 92 height 48
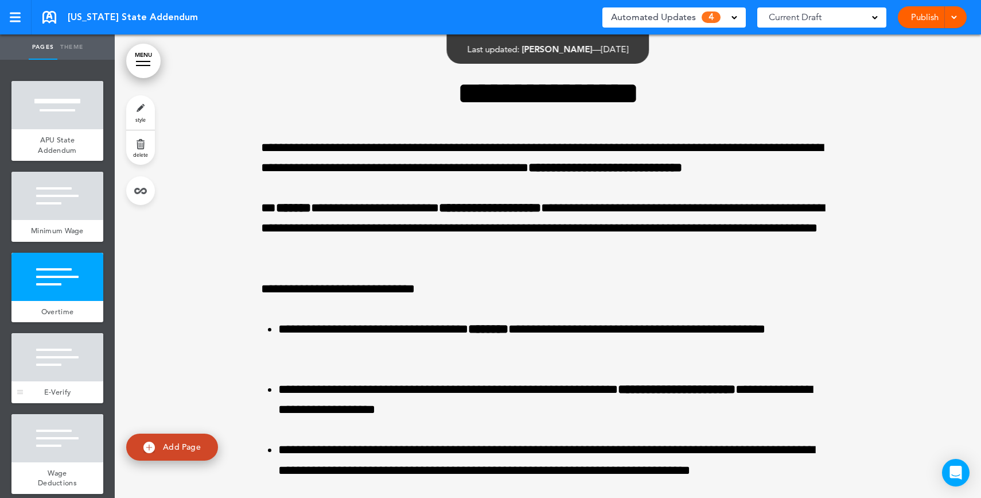
click at [49, 359] on div at bounding box center [57, 357] width 92 height 48
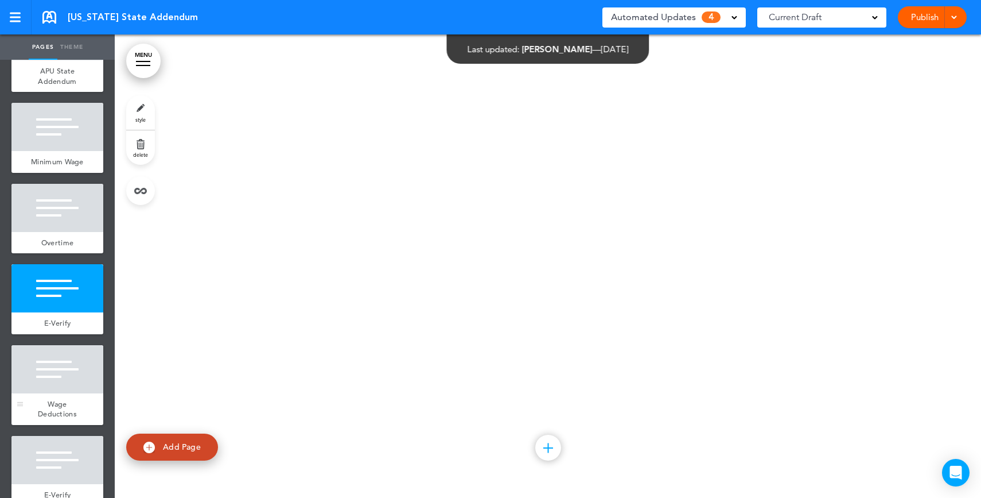
scroll to position [73, 0]
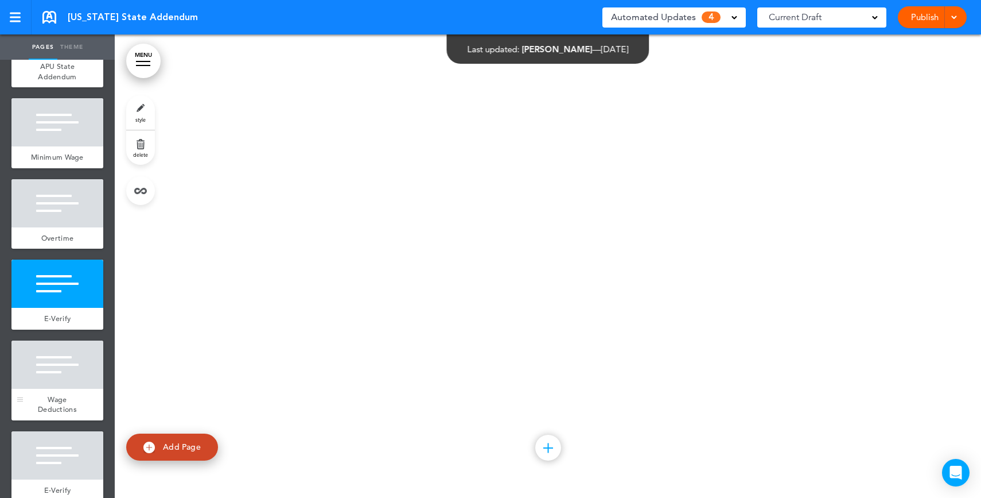
click at [55, 389] on div at bounding box center [57, 364] width 92 height 48
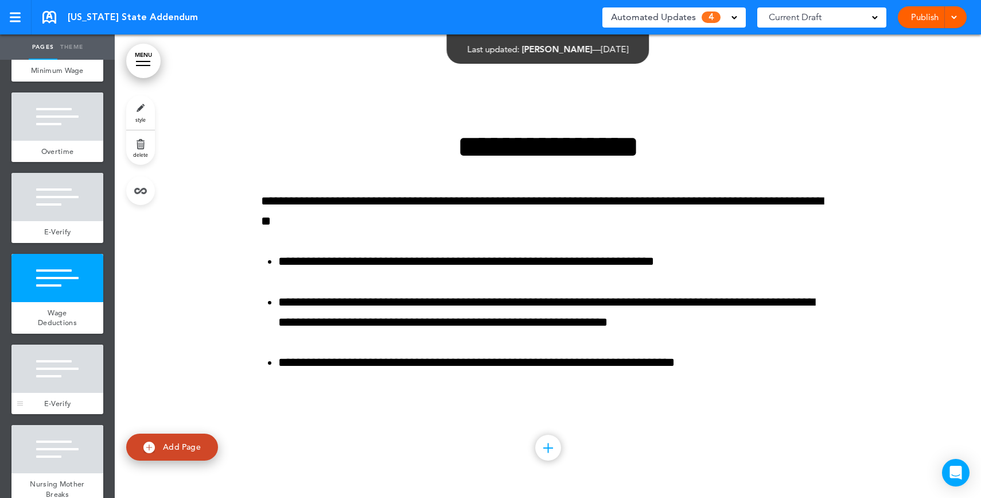
scroll to position [173, 0]
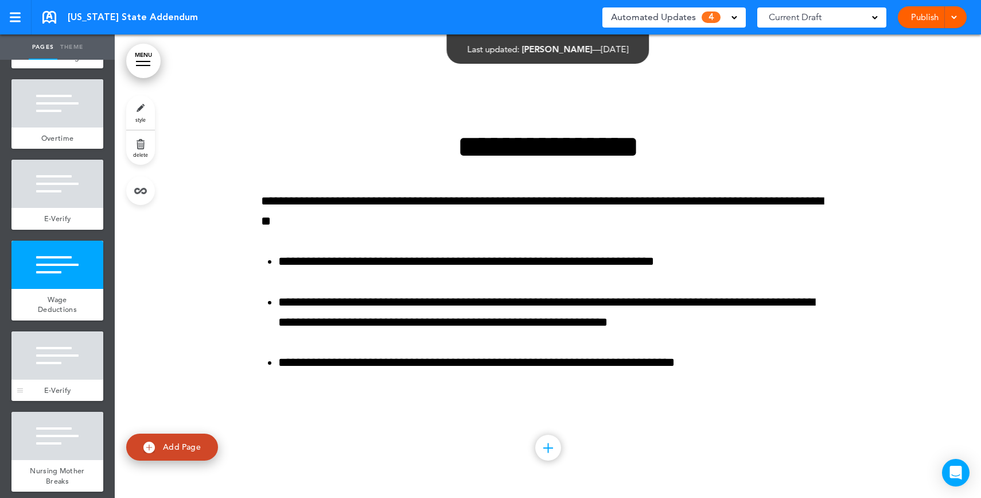
click at [55, 393] on div "E-Verify" at bounding box center [57, 390] width 92 height 22
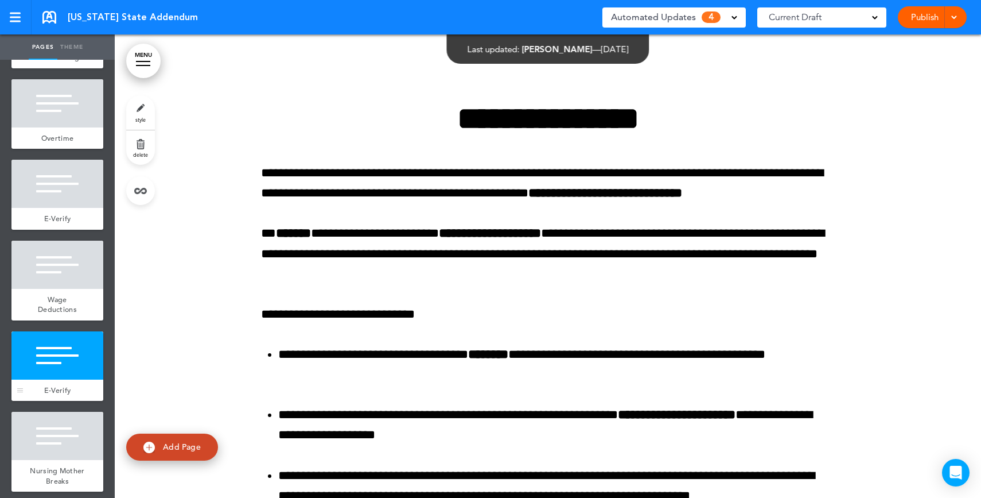
scroll to position [2430, 0]
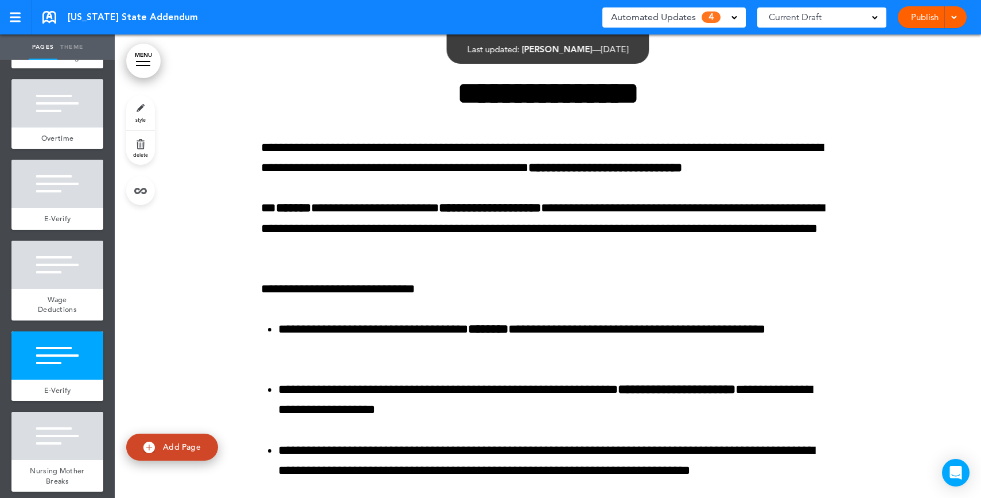
click at [650, 17] on span "Automated Updates" at bounding box center [653, 17] width 85 height 16
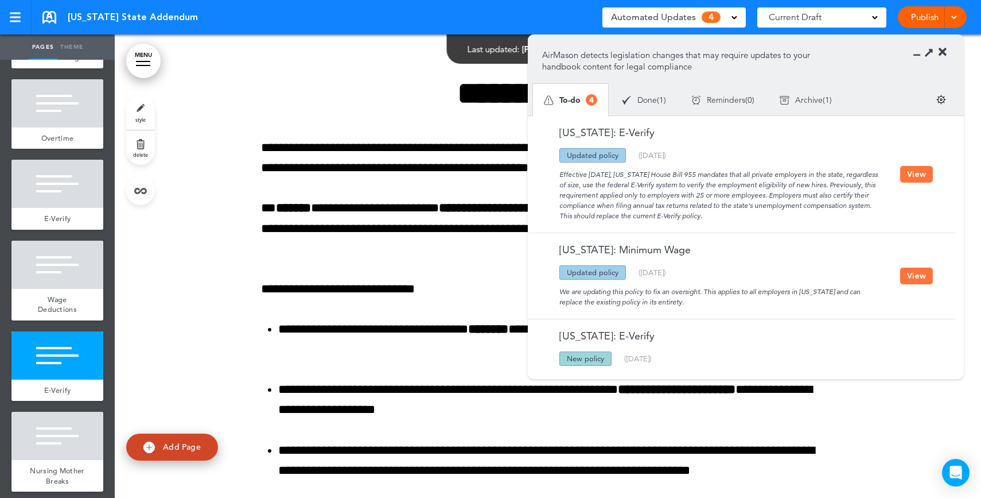
drag, startPoint x: 794, startPoint y: 302, endPoint x: 811, endPoint y: 271, distance: 36.0
click at [811, 271] on div "Florida: Minimum Wage Updated policy New policy Deleted policy ( 03/31/2025 ) W…" at bounding box center [721, 275] width 358 height 63
click at [811, 271] on div "Updated policy New policy Deleted policy ( 03/31/2025 )" at bounding box center [721, 272] width 358 height 14
drag, startPoint x: 708, startPoint y: 220, endPoint x: 718, endPoint y: 152, distance: 69.0
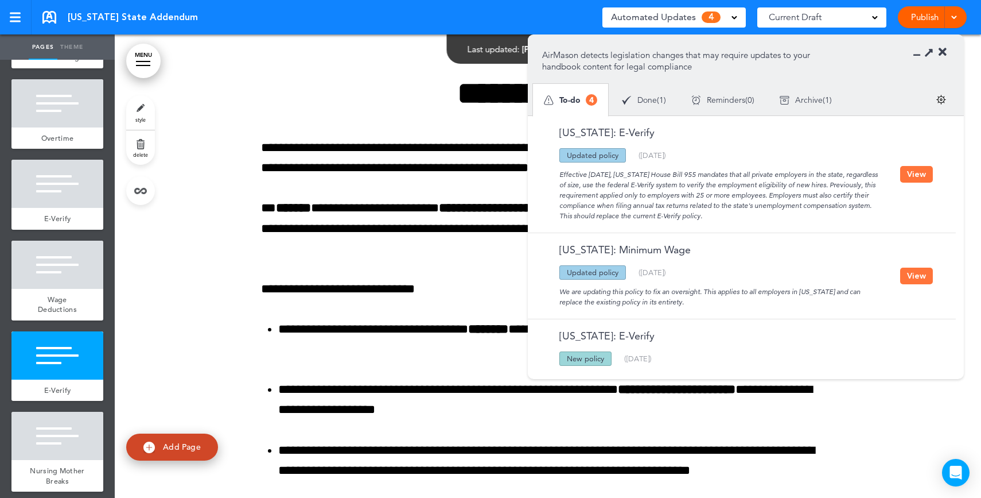
click at [718, 152] on div "Florida: E-Verify Updated policy New policy Deleted policy ( 06/14/2025 ) Effec…" at bounding box center [721, 174] width 358 height 94
click at [718, 152] on div "Updated policy New policy Deleted policy ( 06/14/2025 )" at bounding box center [721, 155] width 358 height 14
drag, startPoint x: 594, startPoint y: 177, endPoint x: 629, endPoint y: 177, distance: 35.0
click at [629, 177] on div "Effective July 1, 2025, Florida House Bill 955 mandates that all private employ…" at bounding box center [721, 191] width 358 height 59
drag, startPoint x: 805, startPoint y: 172, endPoint x: 819, endPoint y: 207, distance: 37.3
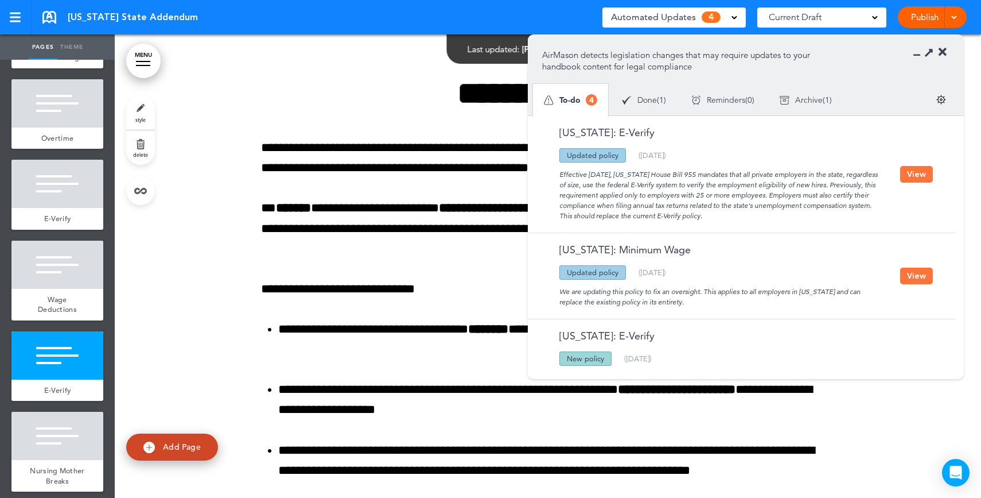
click at [819, 207] on div "Effective July 1, 2025, Florida House Bill 955 mandates that all private employ…" at bounding box center [721, 191] width 358 height 59
drag, startPoint x: 851, startPoint y: 211, endPoint x: 849, endPoint y: 172, distance: 39.1
click at [849, 172] on div "Effective July 1, 2025, Florida House Bill 955 mandates that all private employ…" at bounding box center [721, 191] width 358 height 59
click at [911, 178] on button "View" at bounding box center [916, 174] width 33 height 17
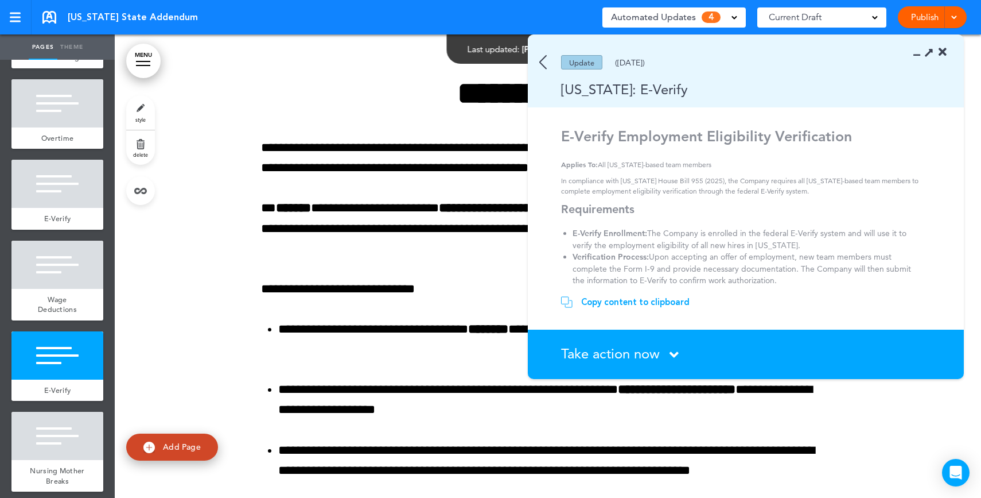
click at [650, 305] on div "Copy content to clipboard" at bounding box center [635, 301] width 108 height 11
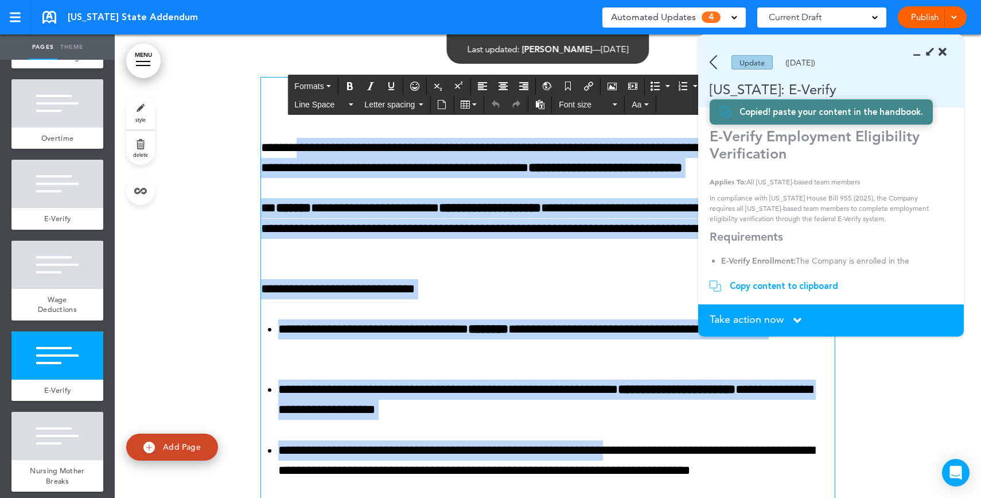
drag, startPoint x: 305, startPoint y: 147, endPoint x: 617, endPoint y: 452, distance: 436.3
click at [617, 452] on div "**********" at bounding box center [548, 308] width 574 height 463
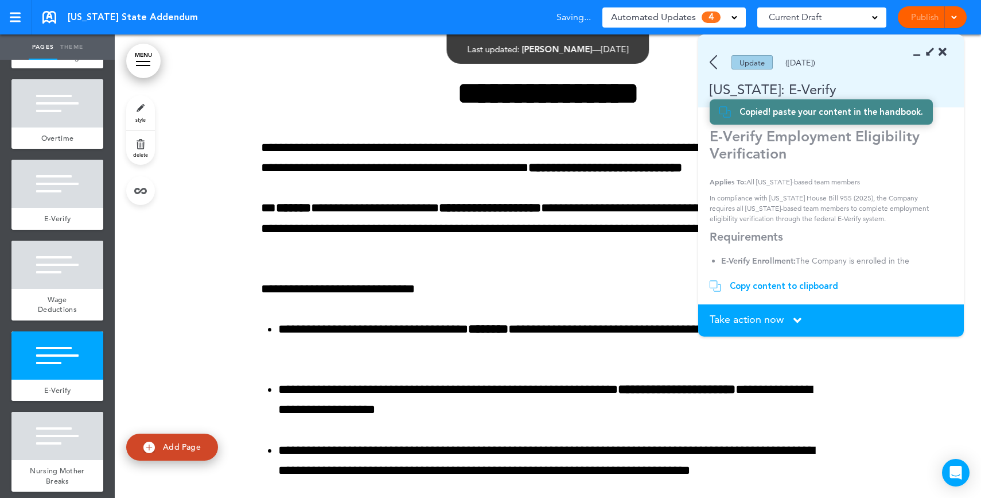
click at [915, 25] on div "Publish Publish Preview Draft" at bounding box center [932, 17] width 69 height 22
click at [918, 24] on link "Publish" at bounding box center [925, 17] width 36 height 22
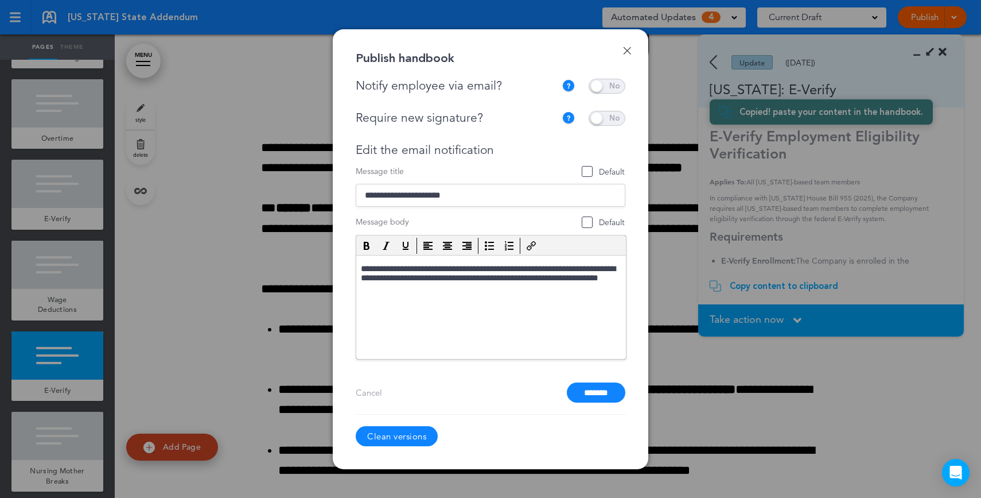
click at [628, 52] on link "Done" at bounding box center [627, 50] width 8 height 8
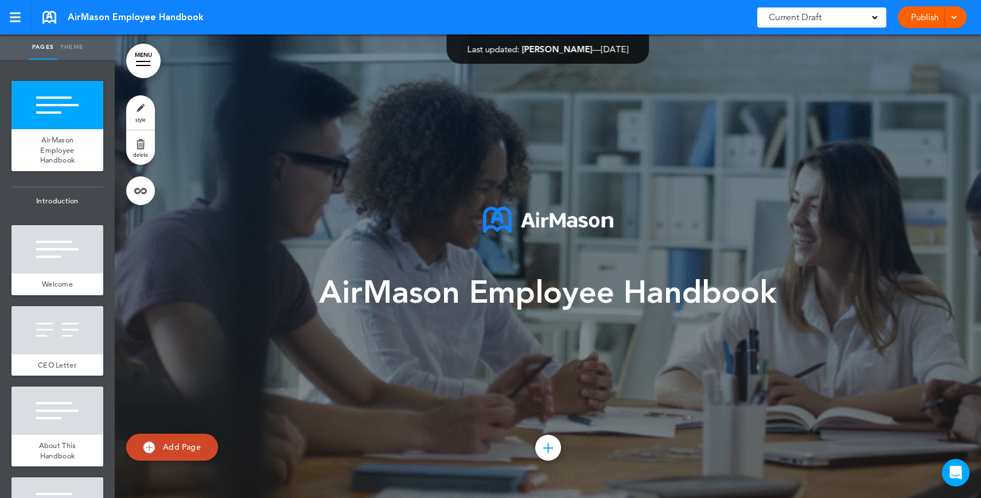
click at [513, 298] on span "AirMason Employee Handbook" at bounding box center [548, 292] width 458 height 43
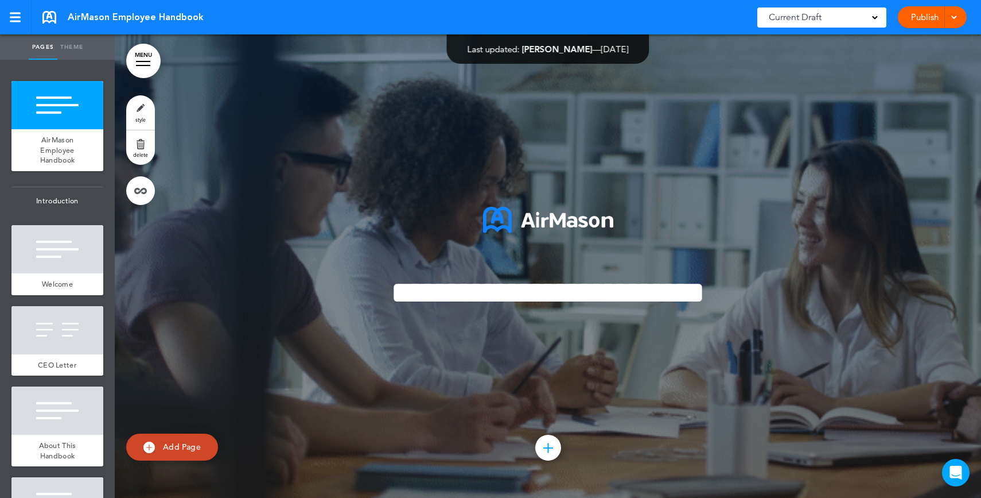
click at [513, 298] on span "**********" at bounding box center [548, 293] width 314 height 32
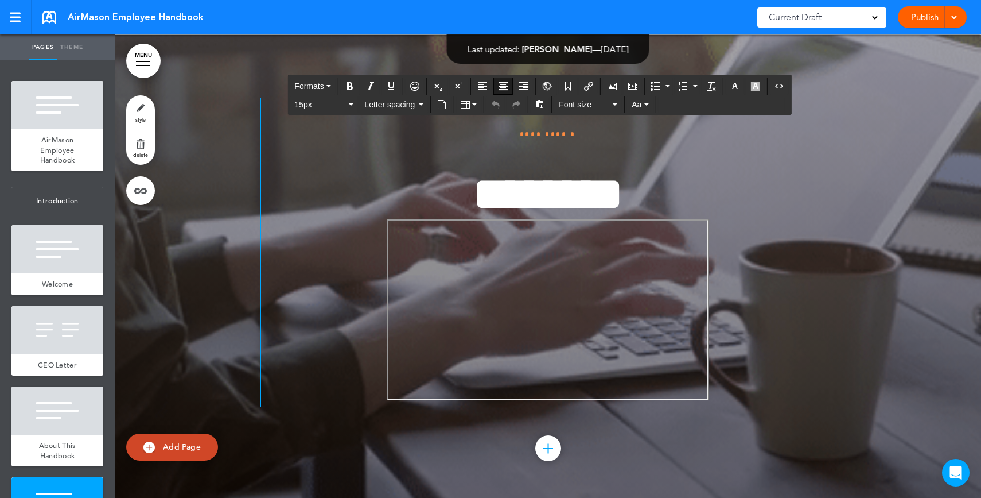
scroll to position [1962, 0]
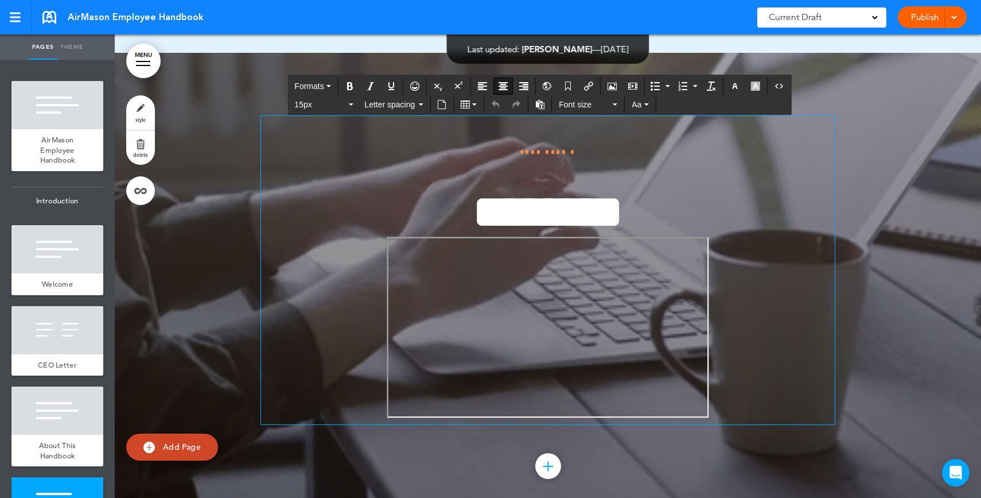
click at [777, 328] on p "﻿" at bounding box center [548, 330] width 574 height 188
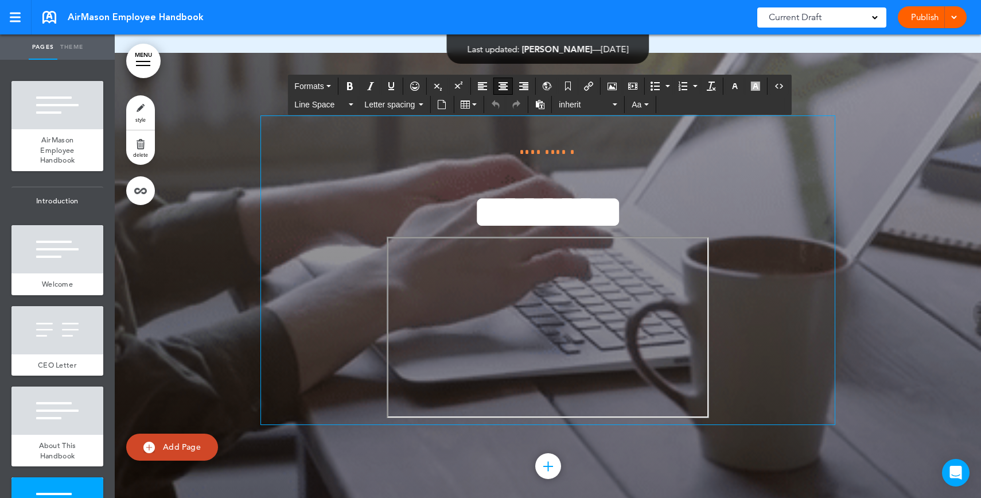
click at [786, 310] on p "﻿" at bounding box center [548, 330] width 574 height 188
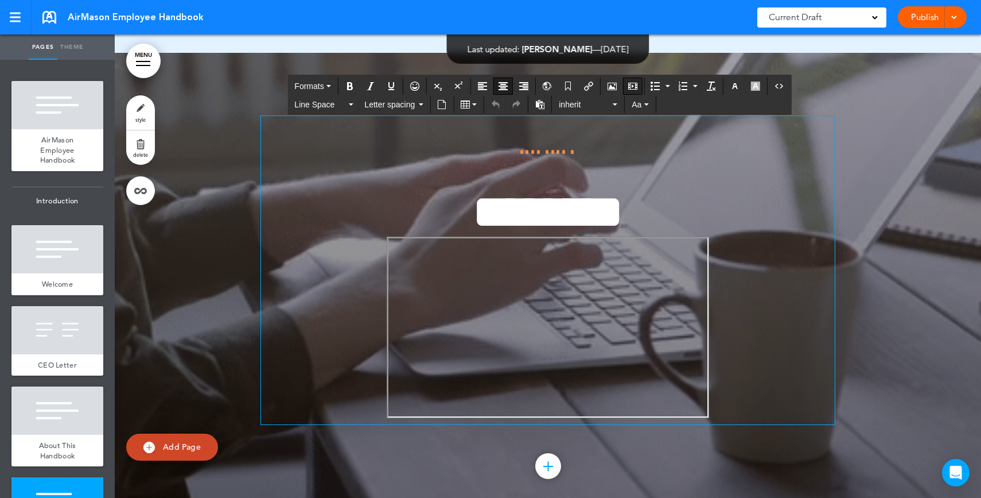
click at [642, 88] on button "Insert/edit media" at bounding box center [633, 86] width 18 height 16
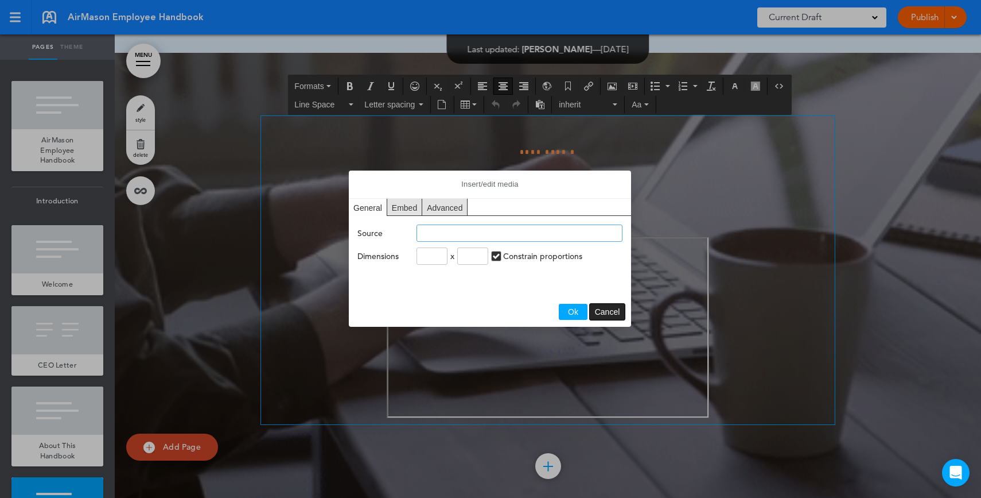
click at [612, 314] on span "Cancel" at bounding box center [607, 311] width 25 height 9
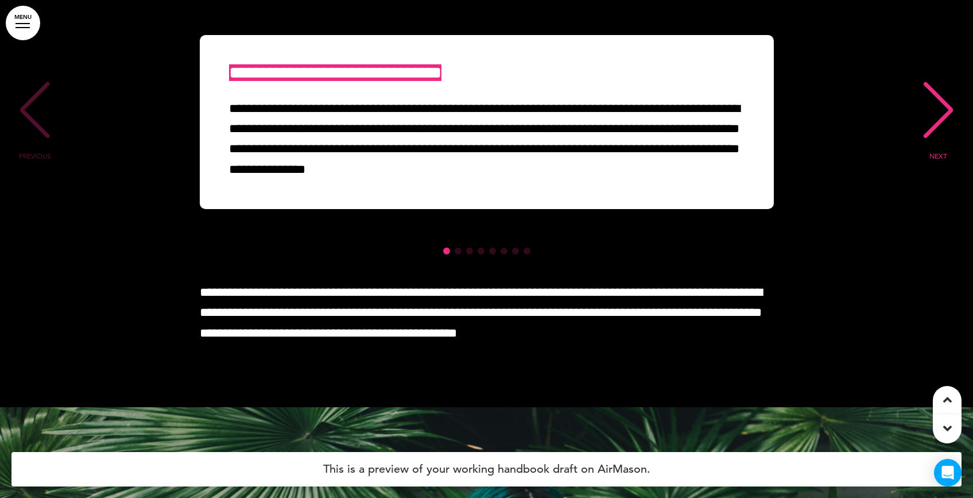
scroll to position [13674, 0]
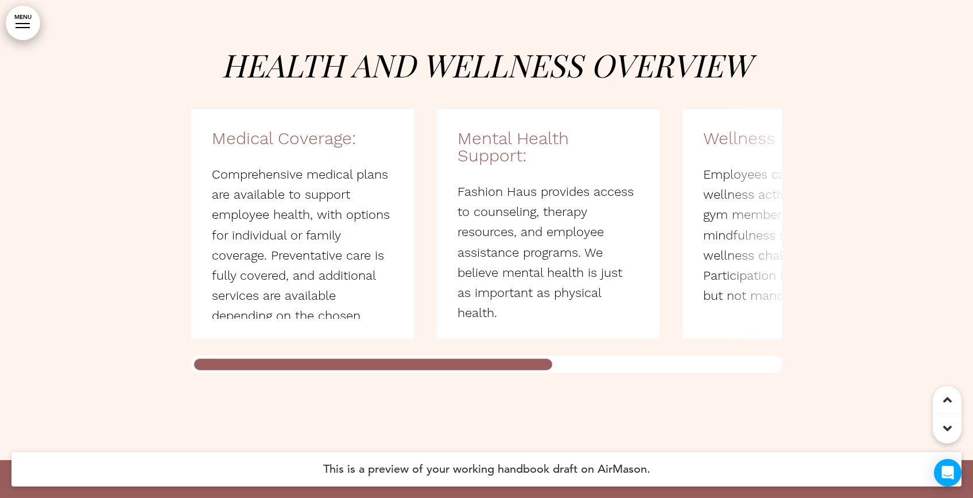
scroll to position [2599, 0]
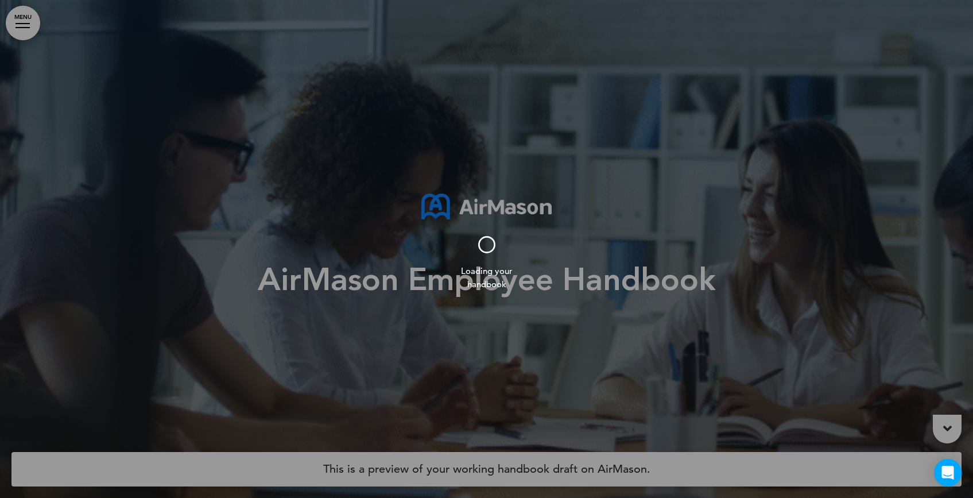
click at [26, 23] on div at bounding box center [486, 249] width 973 height 498
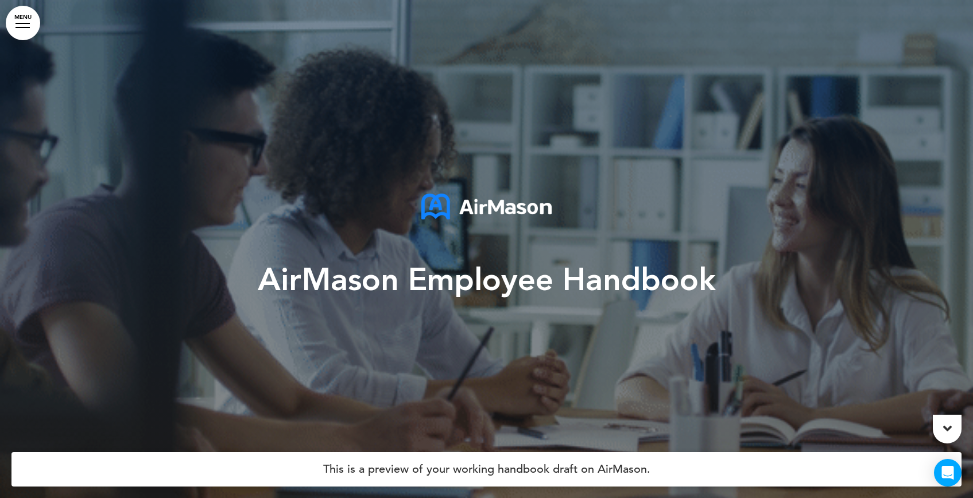
click at [26, 24] on div at bounding box center [22, 23] width 14 height 1
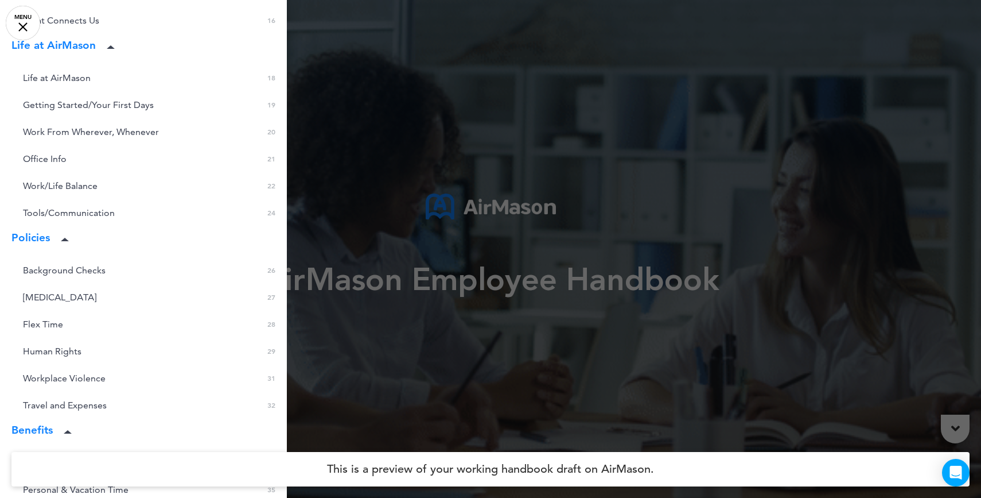
scroll to position [407, 0]
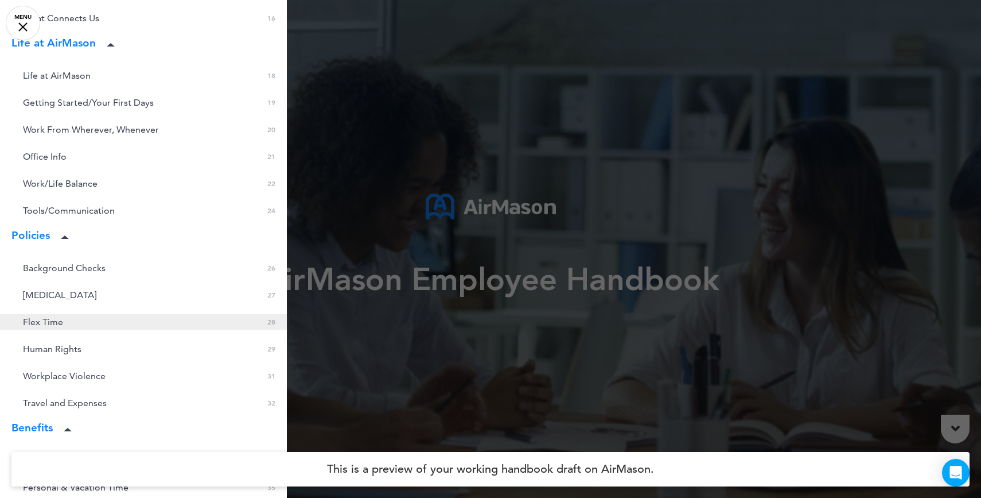
click at [80, 324] on link "Flex Time 0 28" at bounding box center [143, 321] width 287 height 15
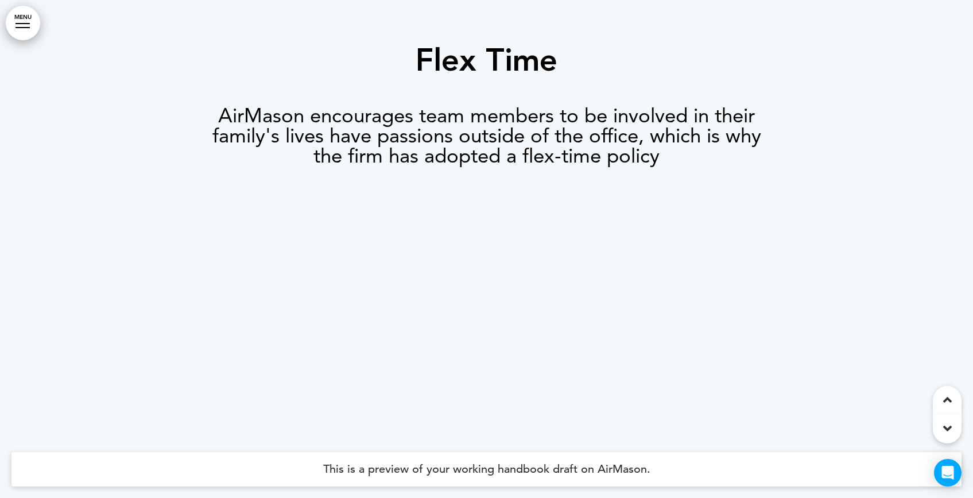
click at [472, 268] on div "Flex Time AirMason encourages team members to be involved in their family's liv…" at bounding box center [487, 176] width 574 height 348
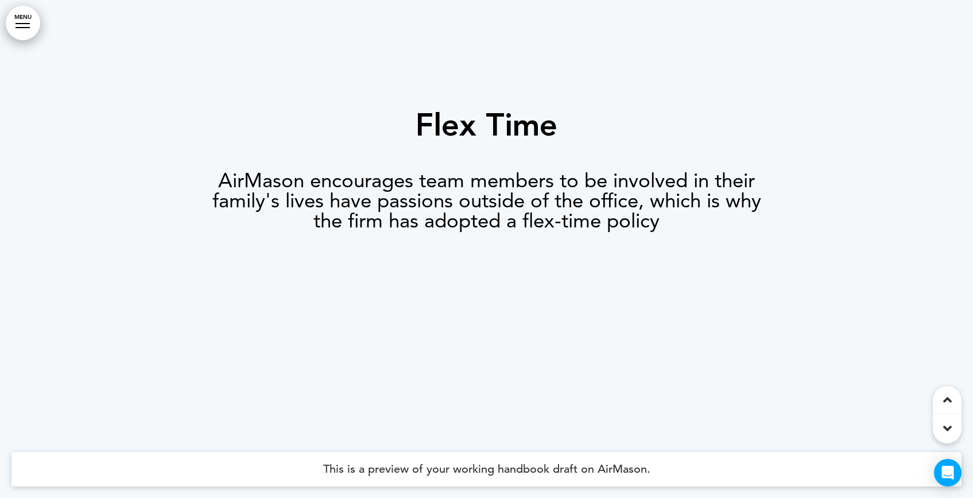
click at [472, 268] on p at bounding box center [487, 305] width 574 height 93
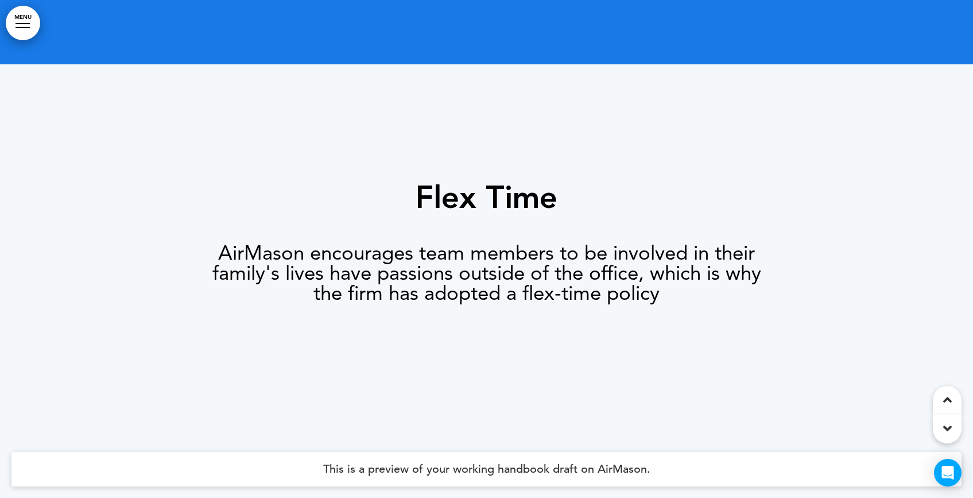
click at [531, 337] on p at bounding box center [487, 377] width 574 height 93
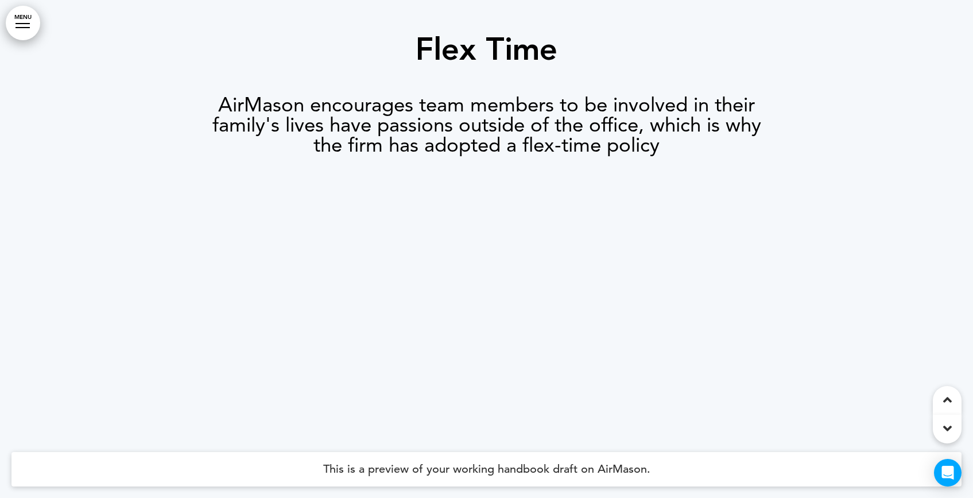
scroll to position [18009, 0]
